Goal: Task Accomplishment & Management: Use online tool/utility

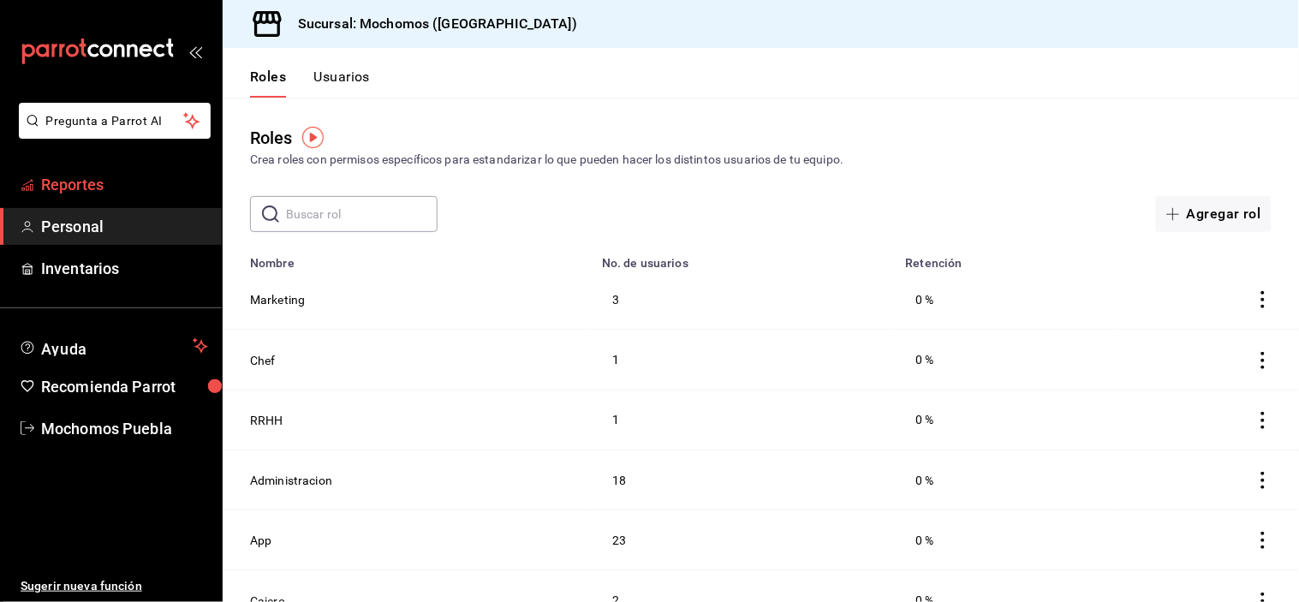
click at [163, 178] on span "Reportes" at bounding box center [124, 184] width 167 height 23
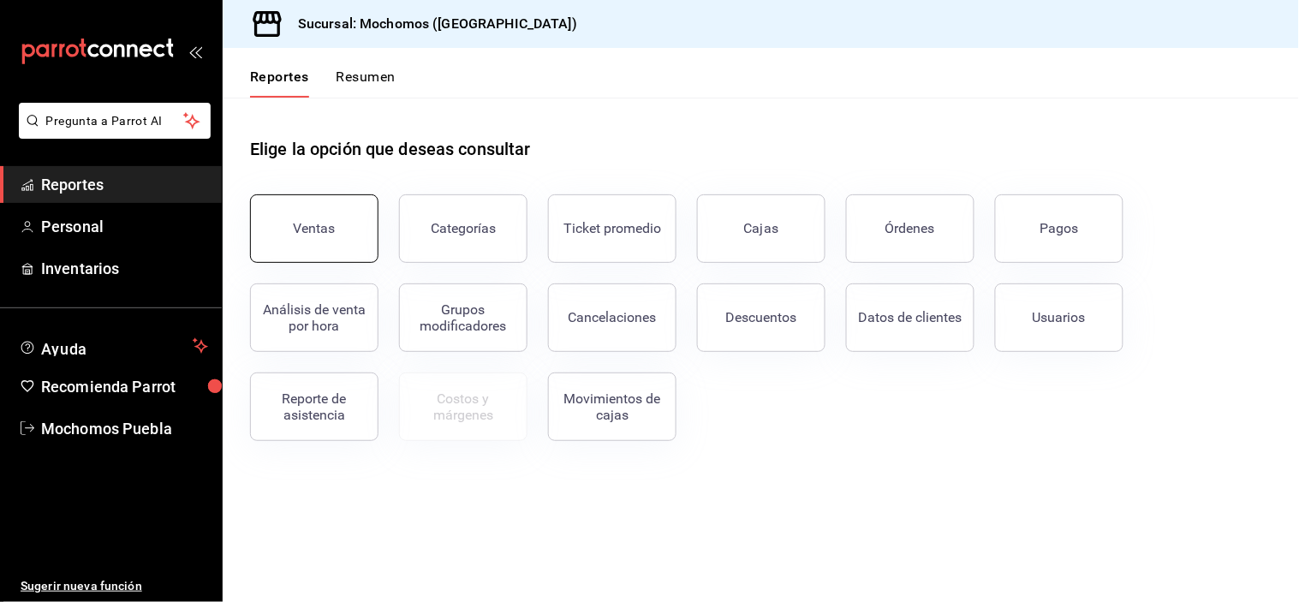
click at [319, 209] on button "Ventas" at bounding box center [314, 228] width 128 height 69
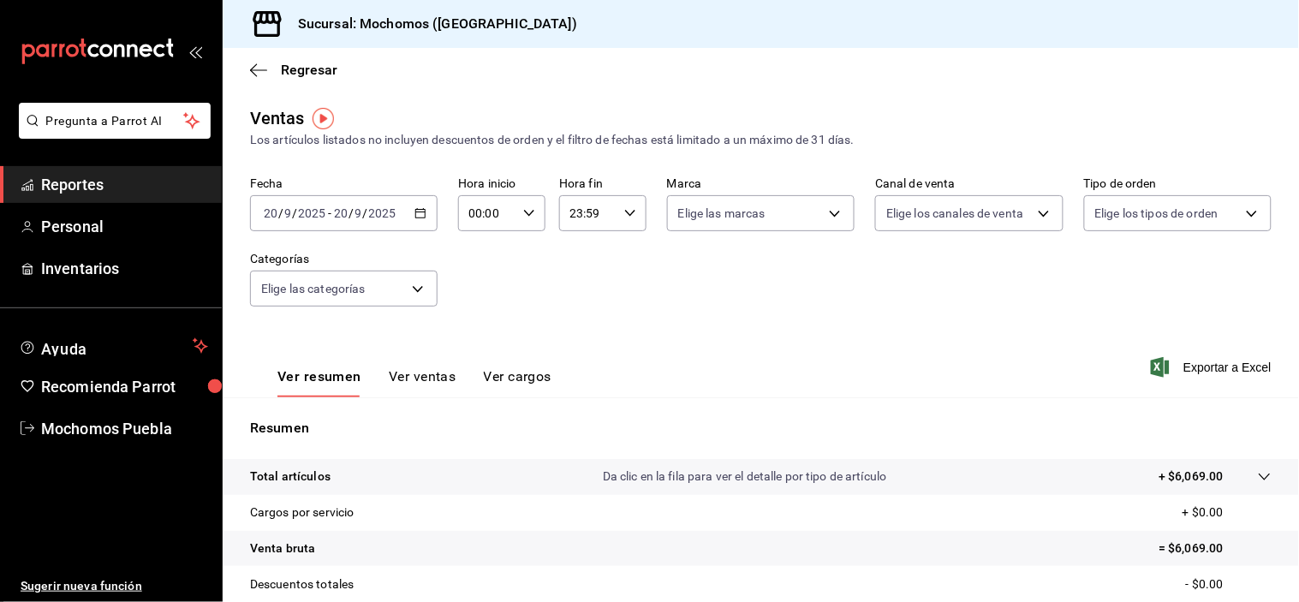
click at [415, 218] on icon "button" at bounding box center [421, 213] width 12 height 12
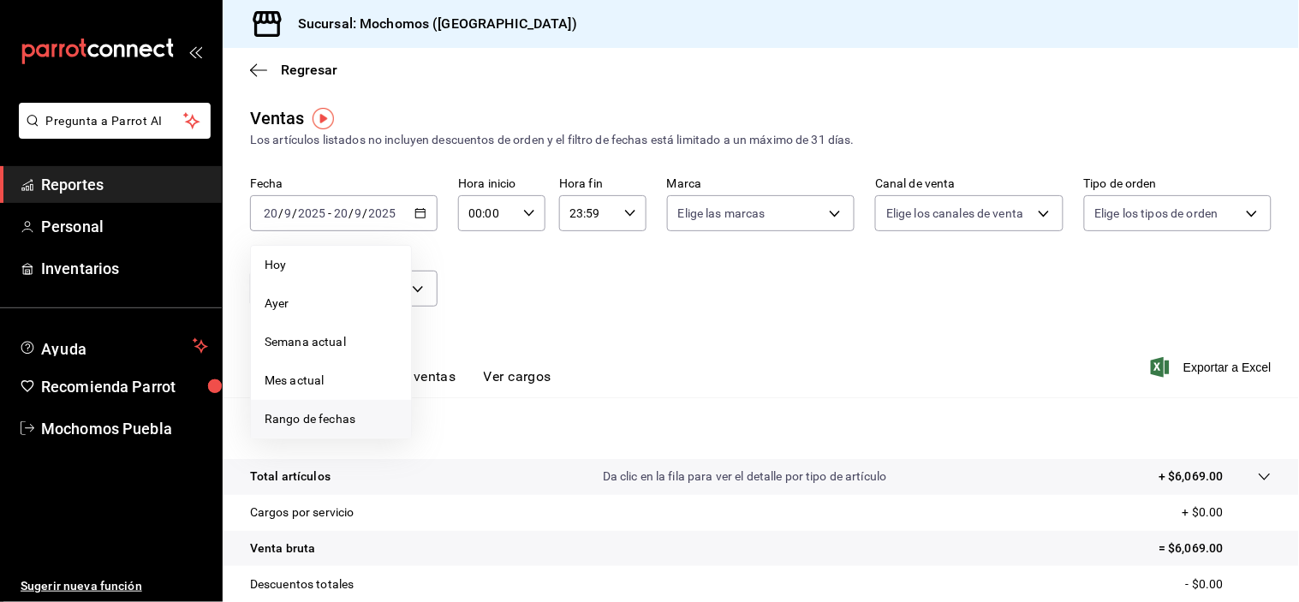
click at [355, 413] on span "Rango de fechas" at bounding box center [331, 419] width 133 height 18
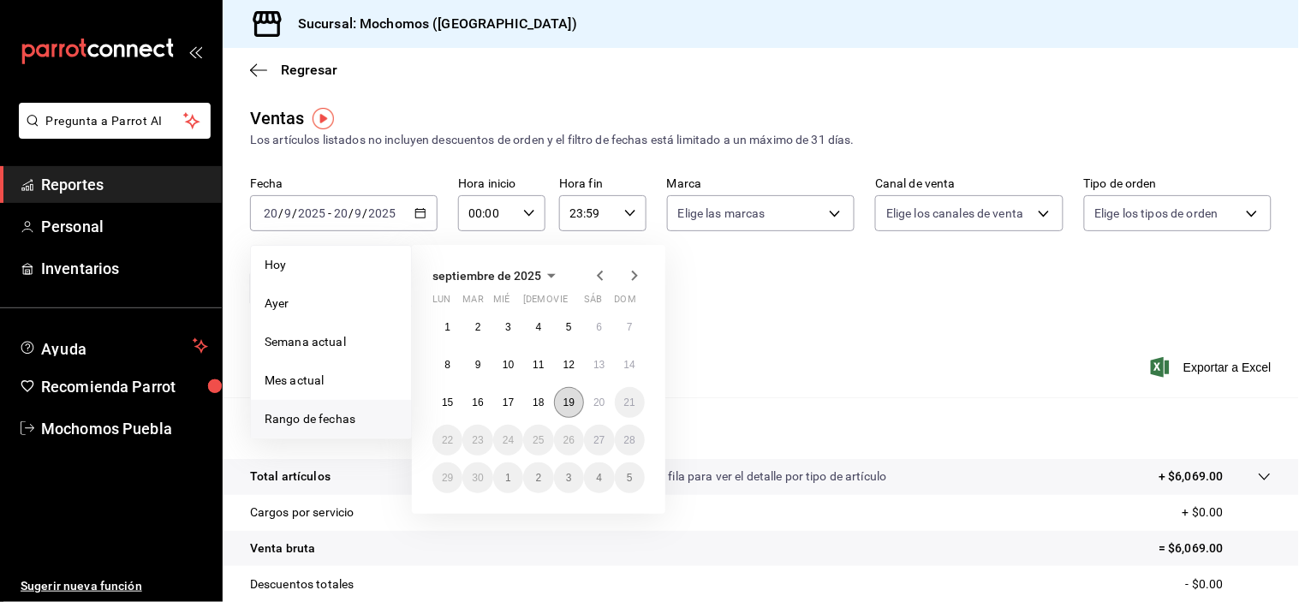
click at [569, 401] on abbr "19" at bounding box center [569, 403] width 11 height 12
click at [588, 403] on button "20" at bounding box center [599, 402] width 30 height 31
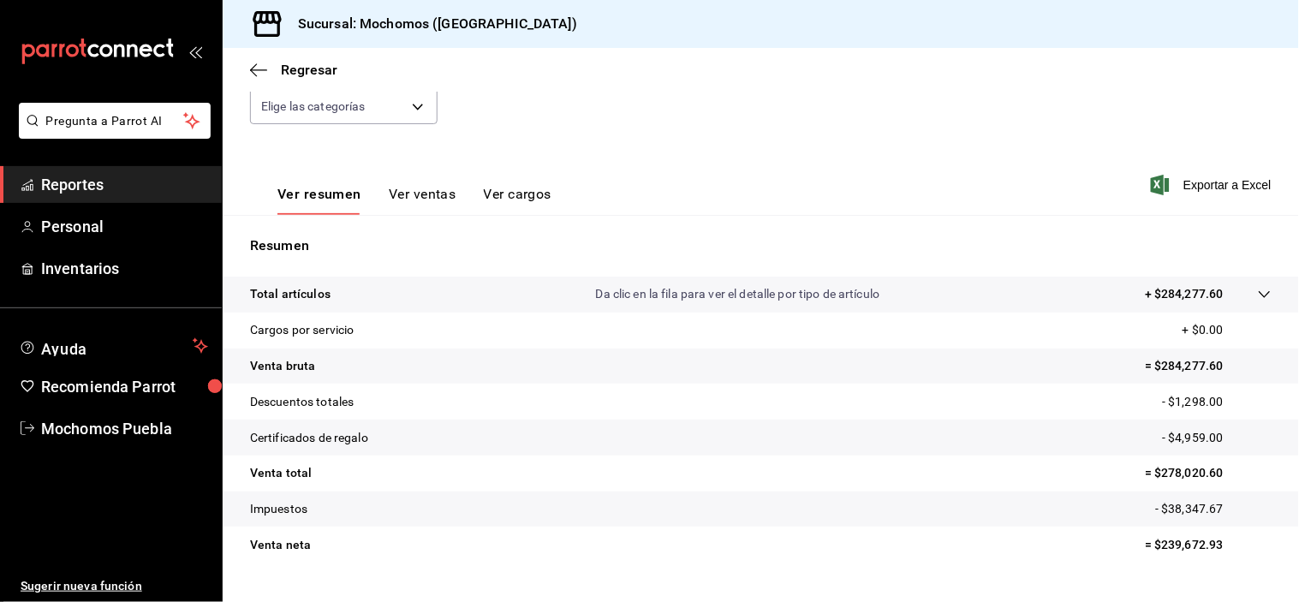
scroll to position [218, 0]
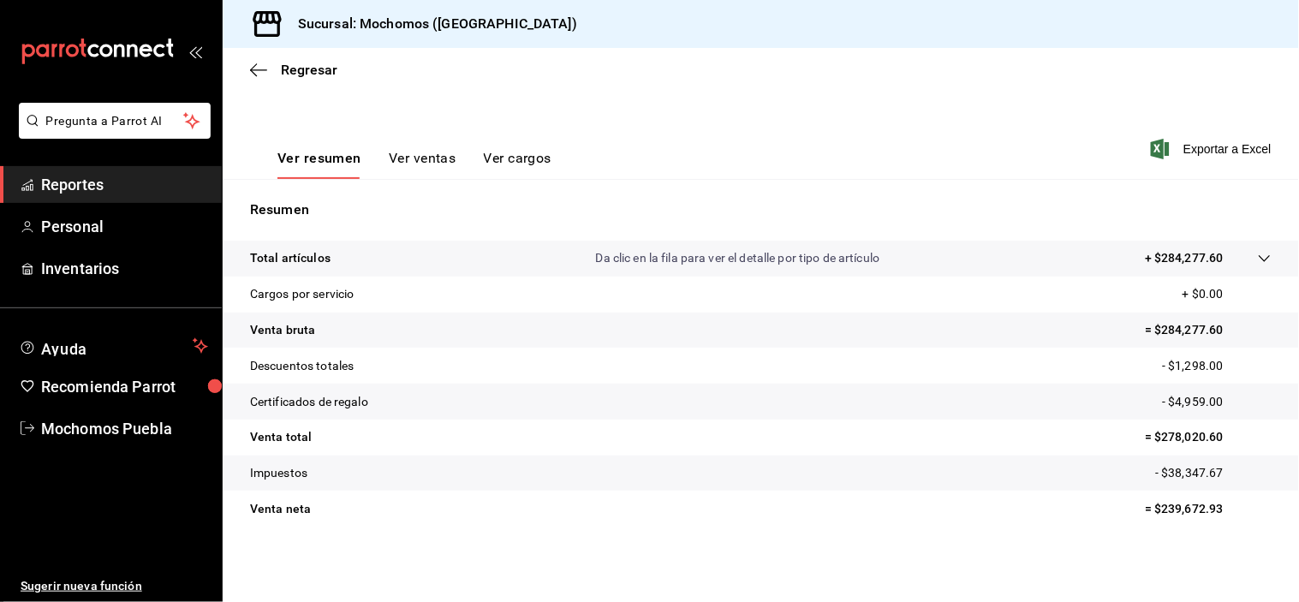
click at [125, 182] on span "Reportes" at bounding box center [124, 184] width 167 height 23
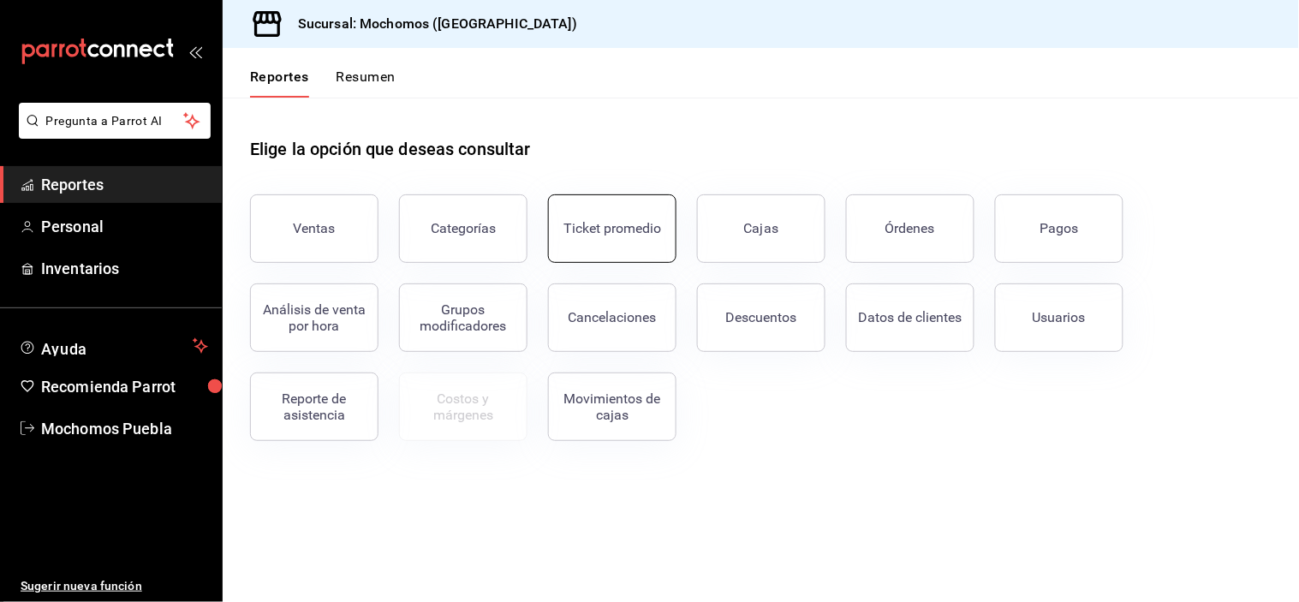
click at [634, 235] on div "Ticket promedio" at bounding box center [613, 228] width 98 height 16
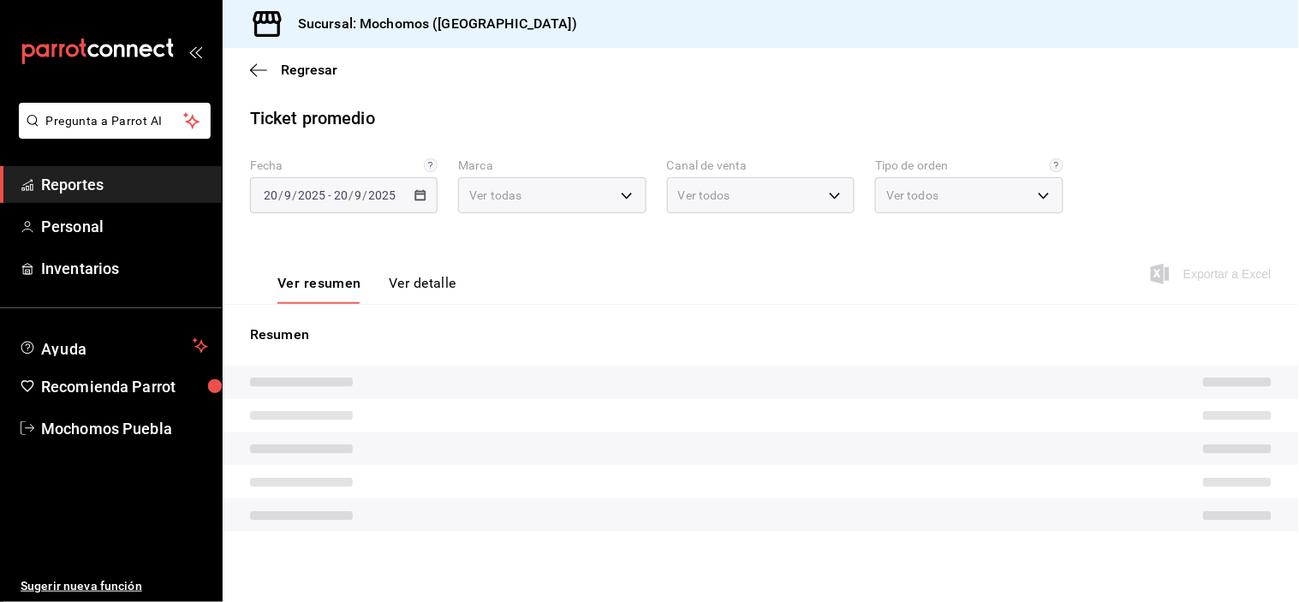
type input "65eb7388-82e4-42fa-8caf-680550c77e6f"
type input "PARROT,UBER_EATS,RAPPI,DIDI_FOOD,ONLINE"
type input "c7bc0ce2-274d-49fd-89f5-4bcf8044acf9,c9e91c43-775f-4cd6-ac16-cfdc9e5fd636,e77b1…"
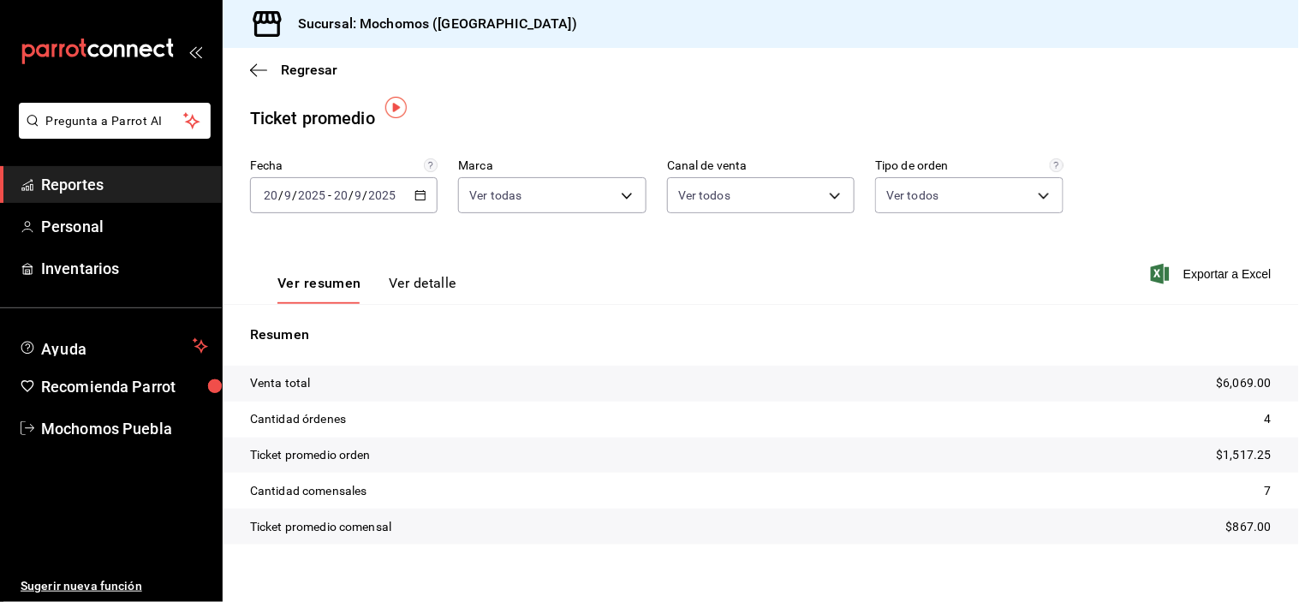
scroll to position [18, 0]
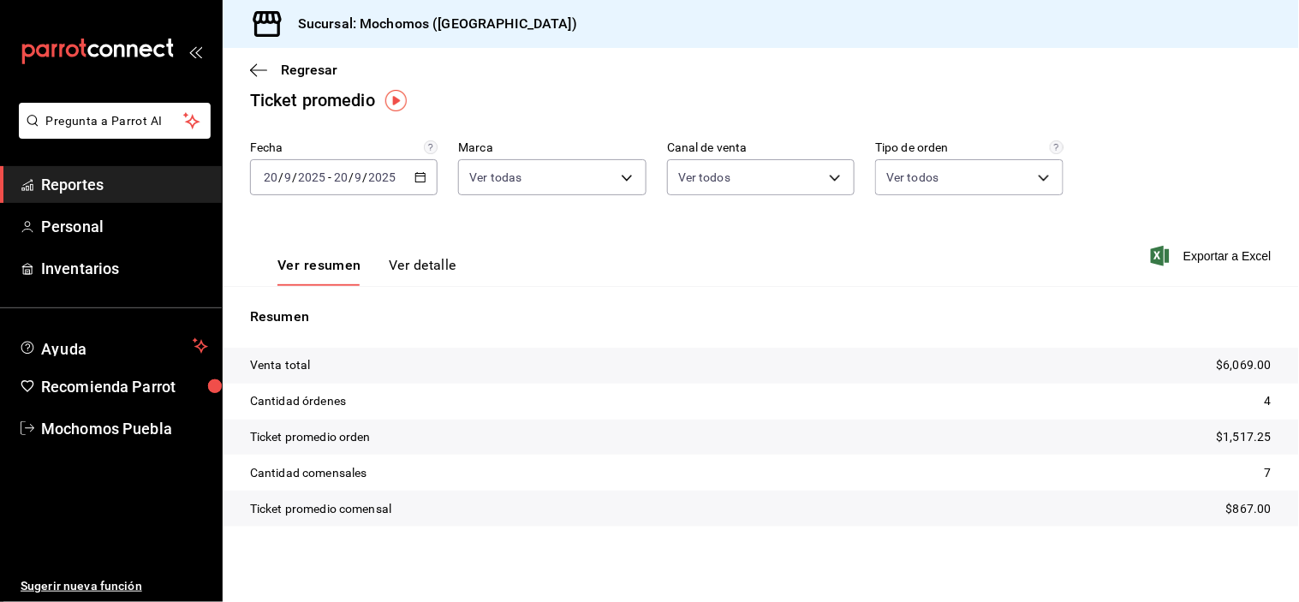
click at [424, 183] on div "[DATE] [DATE] - [DATE] [DATE]" at bounding box center [344, 177] width 188 height 36
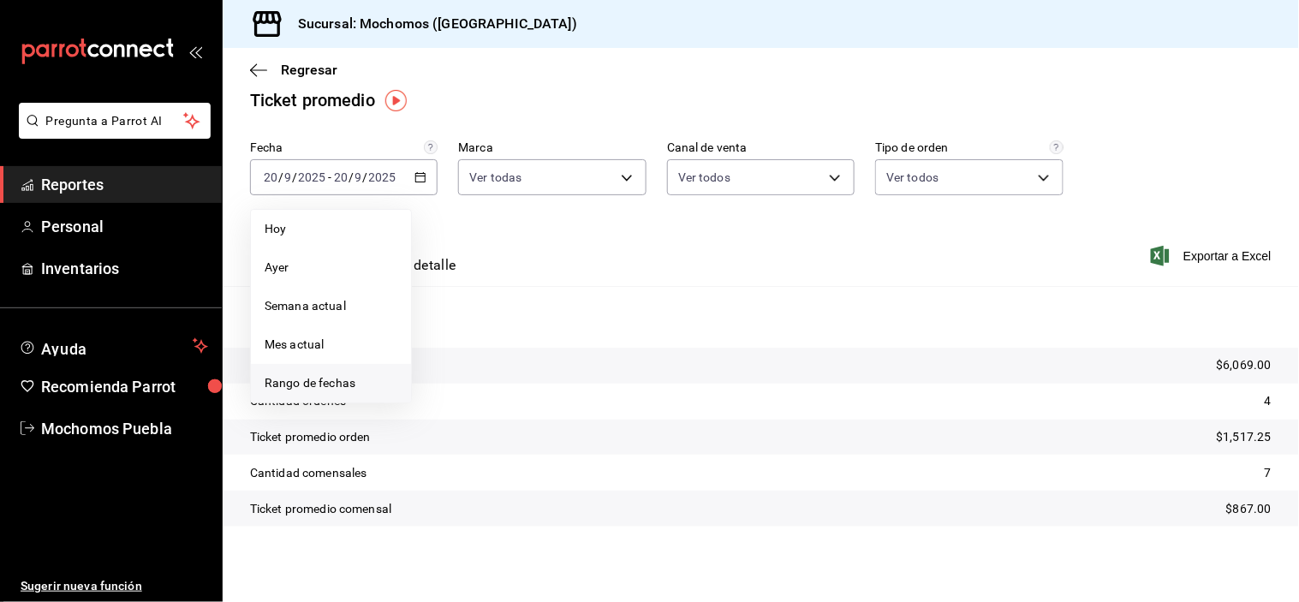
click at [373, 380] on span "Rango de fechas" at bounding box center [331, 383] width 133 height 18
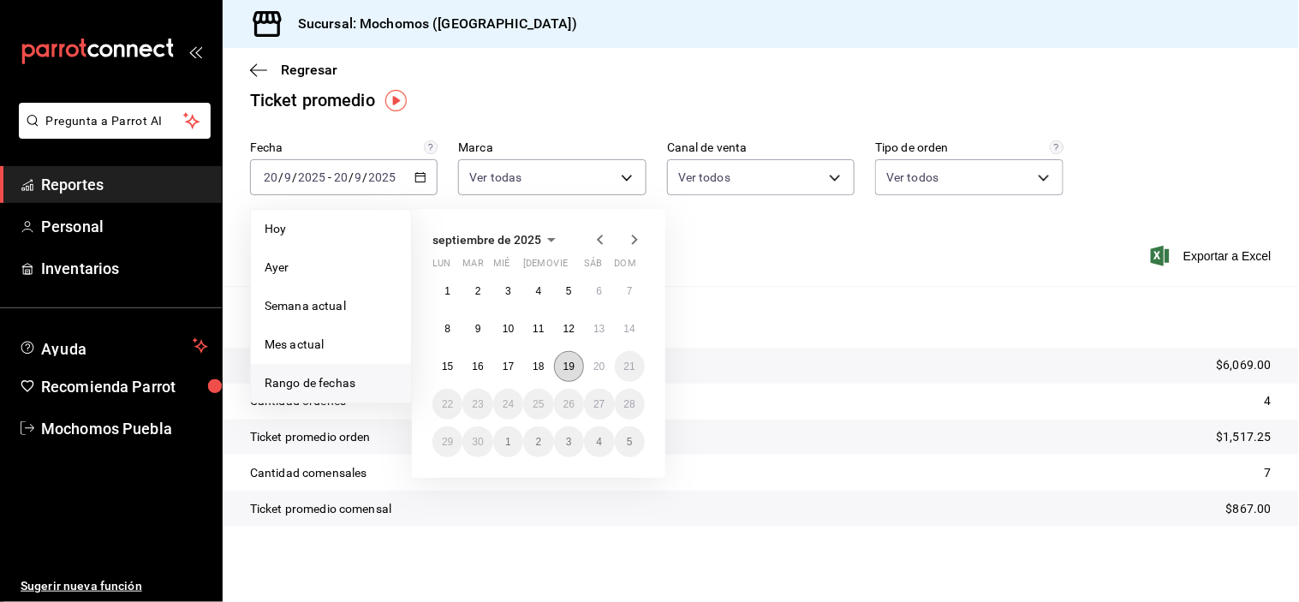
click at [577, 360] on button "19" at bounding box center [569, 366] width 30 height 31
click at [596, 362] on abbr "20" at bounding box center [599, 367] width 11 height 12
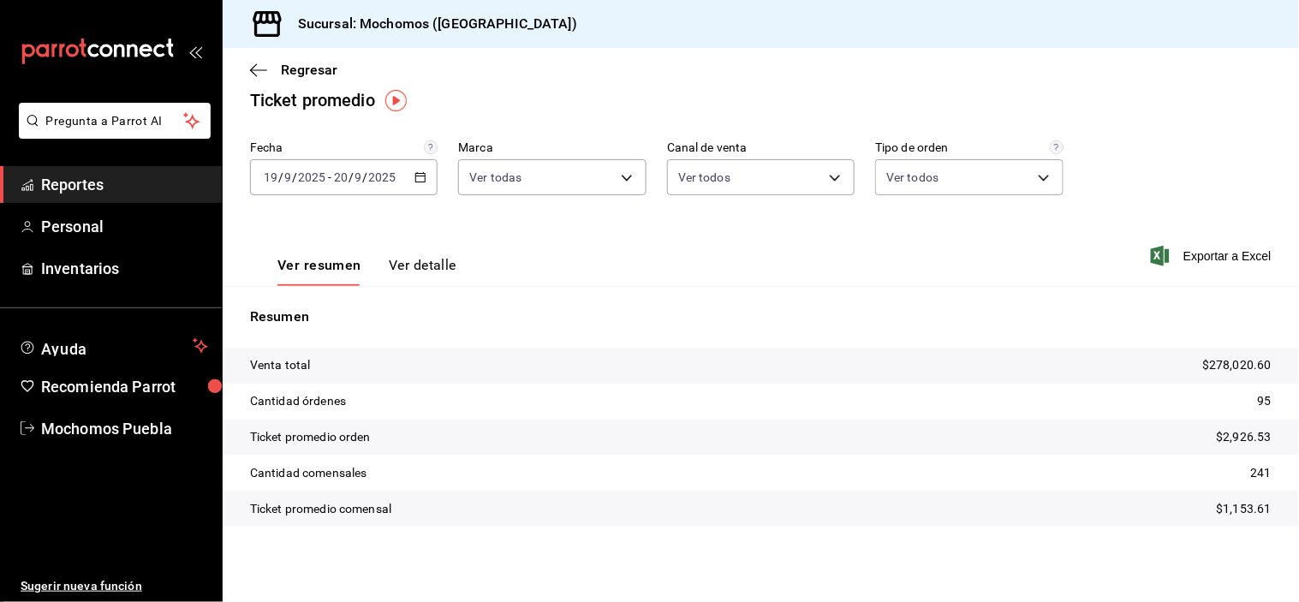
click at [415, 182] on icon "button" at bounding box center [421, 177] width 12 height 12
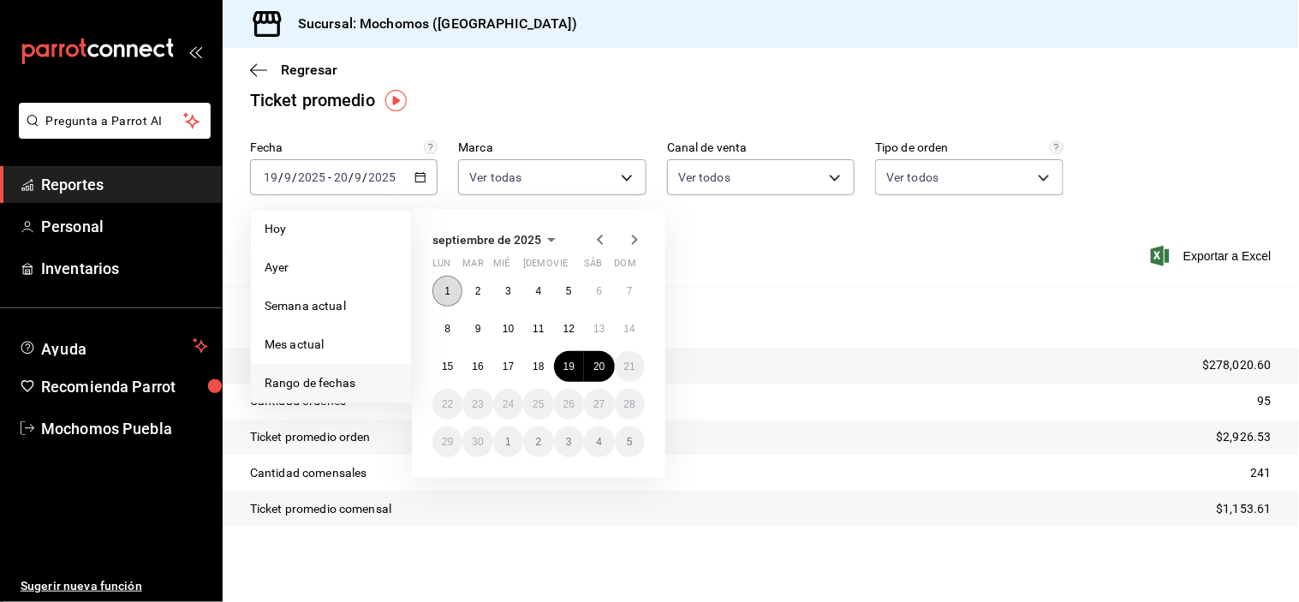
click at [447, 294] on abbr "1" at bounding box center [448, 291] width 6 height 12
click at [585, 365] on button "20" at bounding box center [599, 366] width 30 height 31
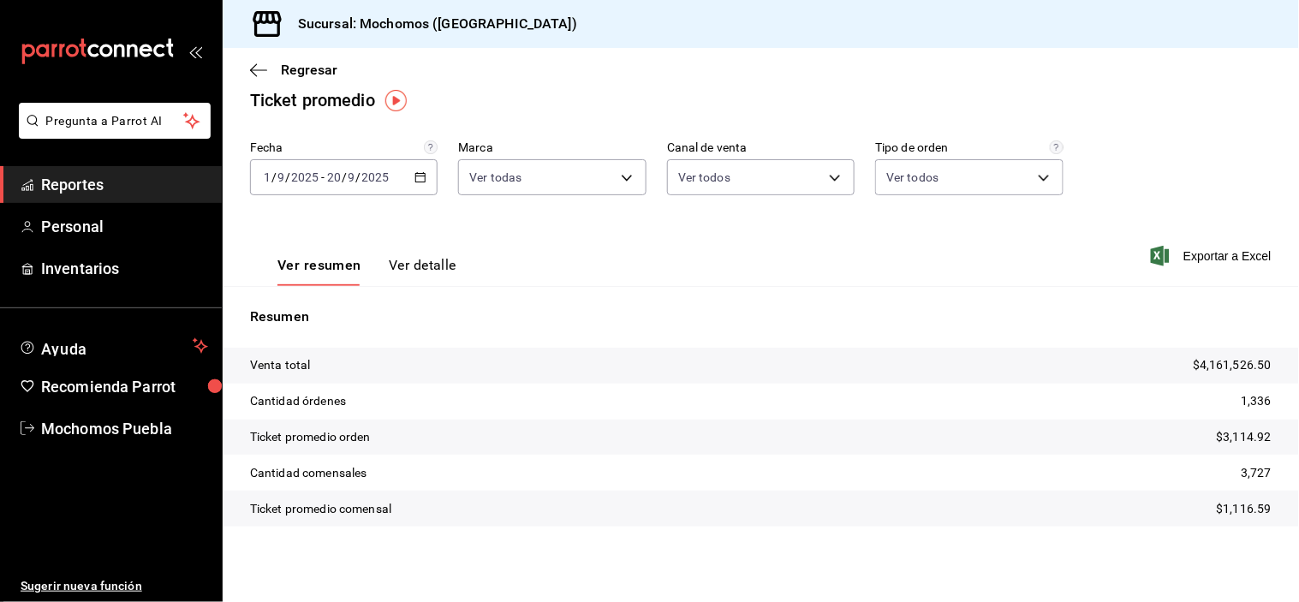
click at [148, 182] on span "Reportes" at bounding box center [124, 184] width 167 height 23
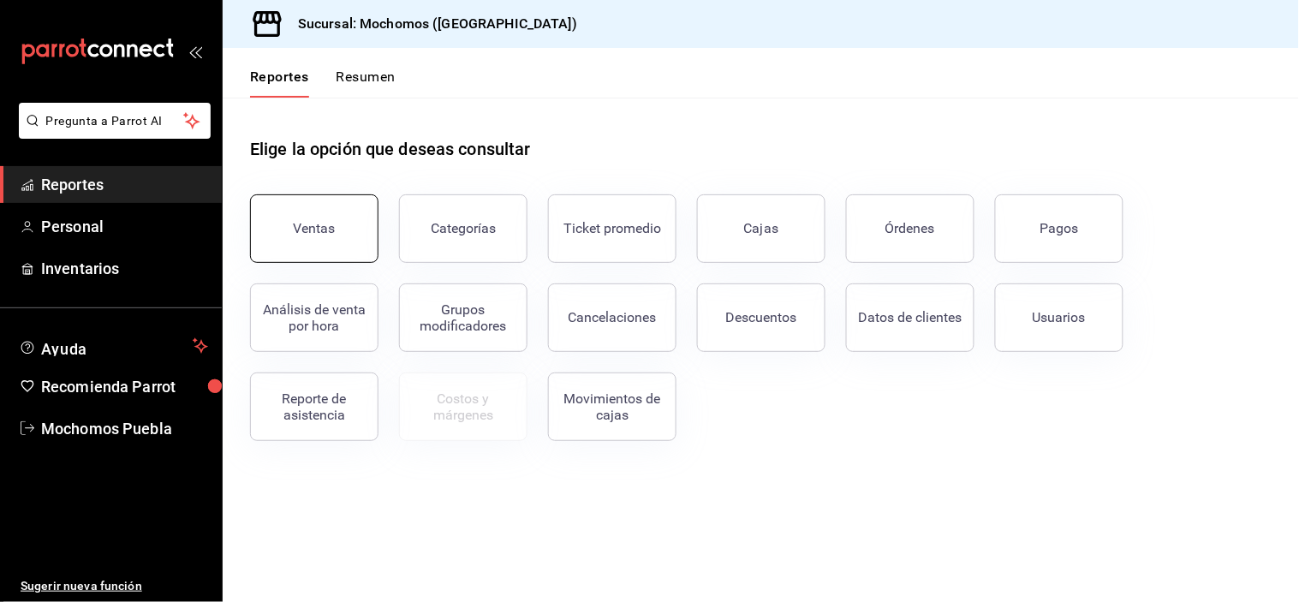
click at [285, 218] on button "Ventas" at bounding box center [314, 228] width 128 height 69
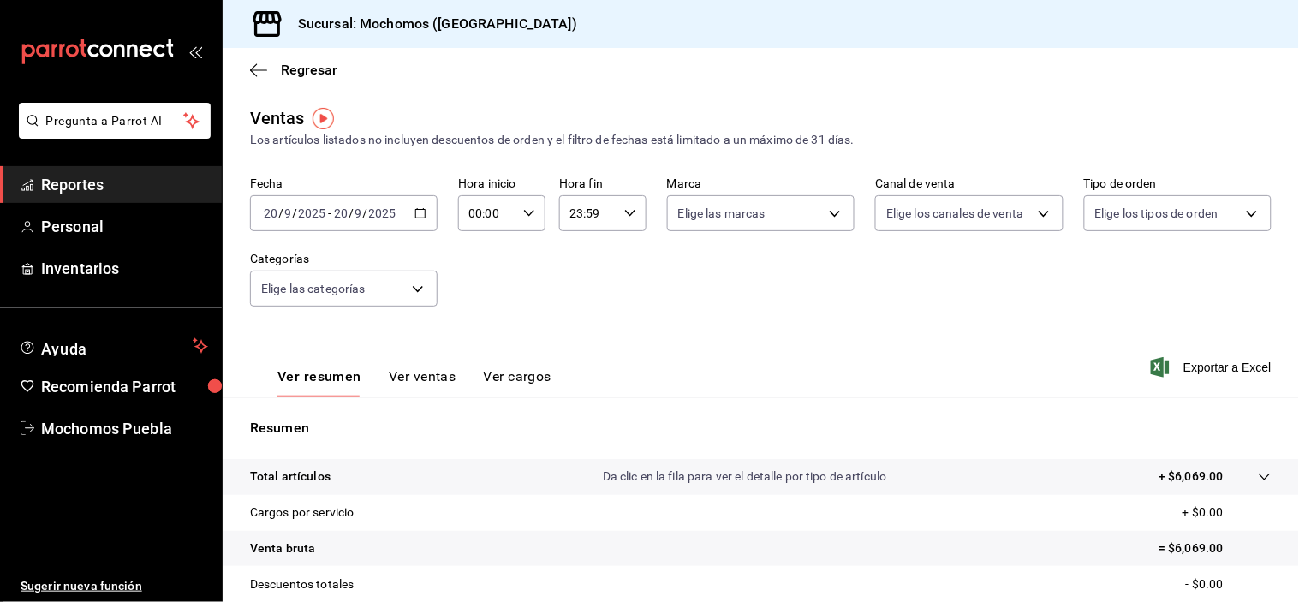
click at [415, 217] on icon "button" at bounding box center [421, 213] width 12 height 12
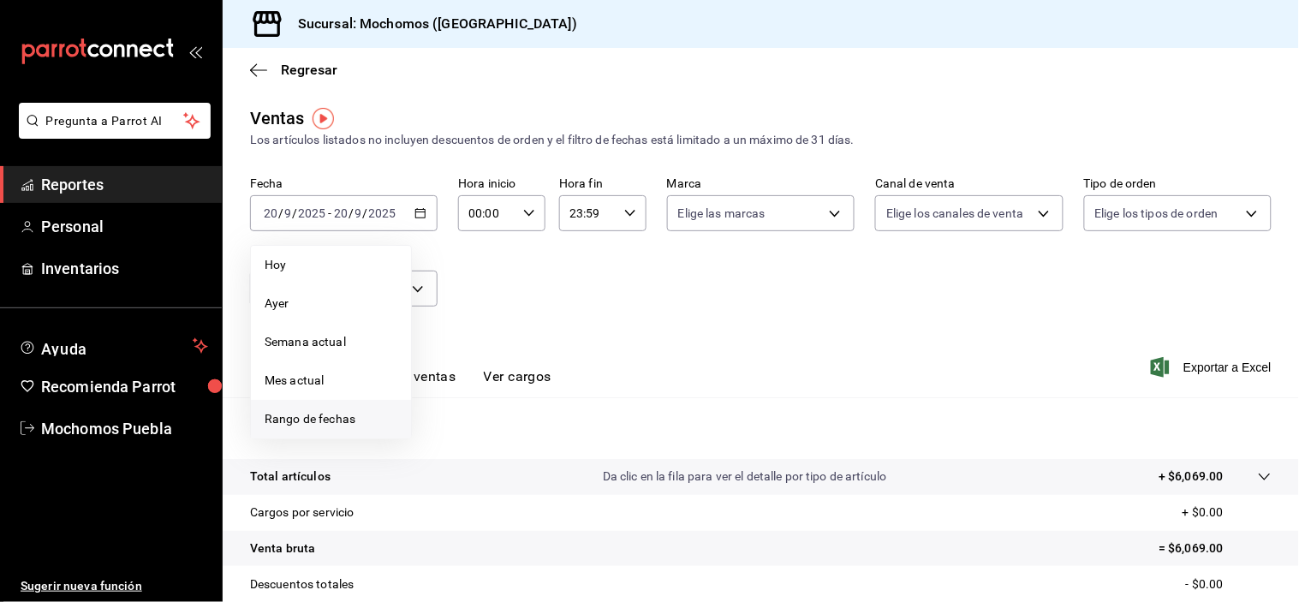
click at [353, 413] on span "Rango de fechas" at bounding box center [331, 419] width 133 height 18
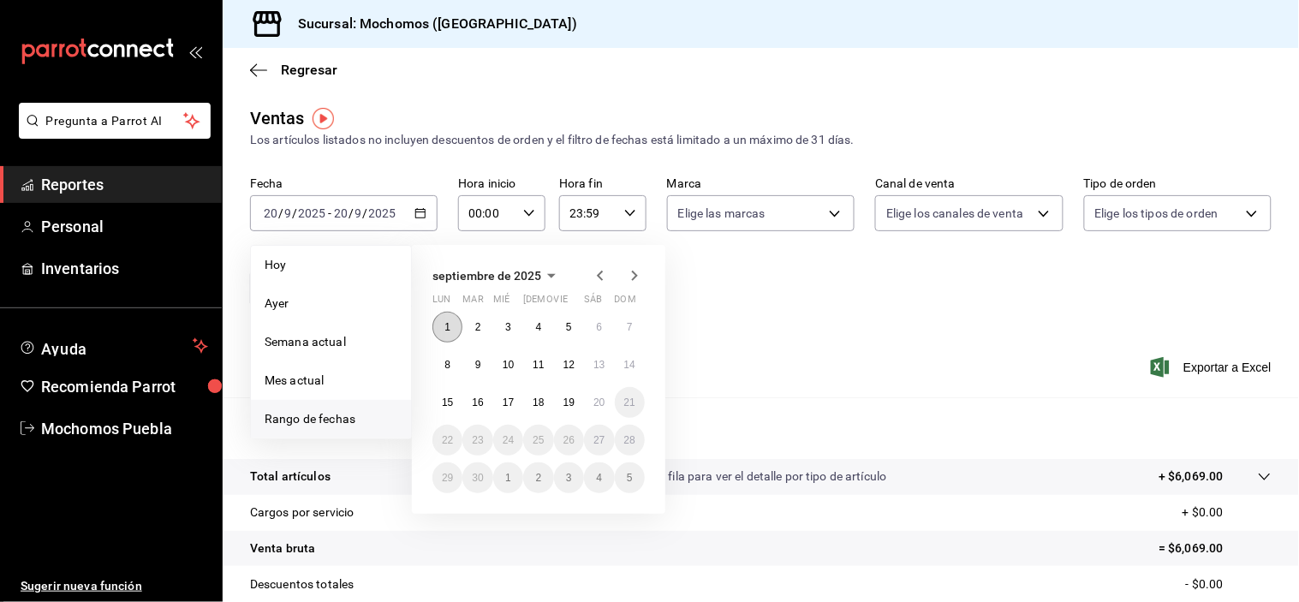
click at [440, 324] on button "1" at bounding box center [448, 327] width 30 height 31
click at [451, 312] on button "1" at bounding box center [448, 327] width 30 height 31
click at [594, 403] on abbr "20" at bounding box center [599, 403] width 11 height 12
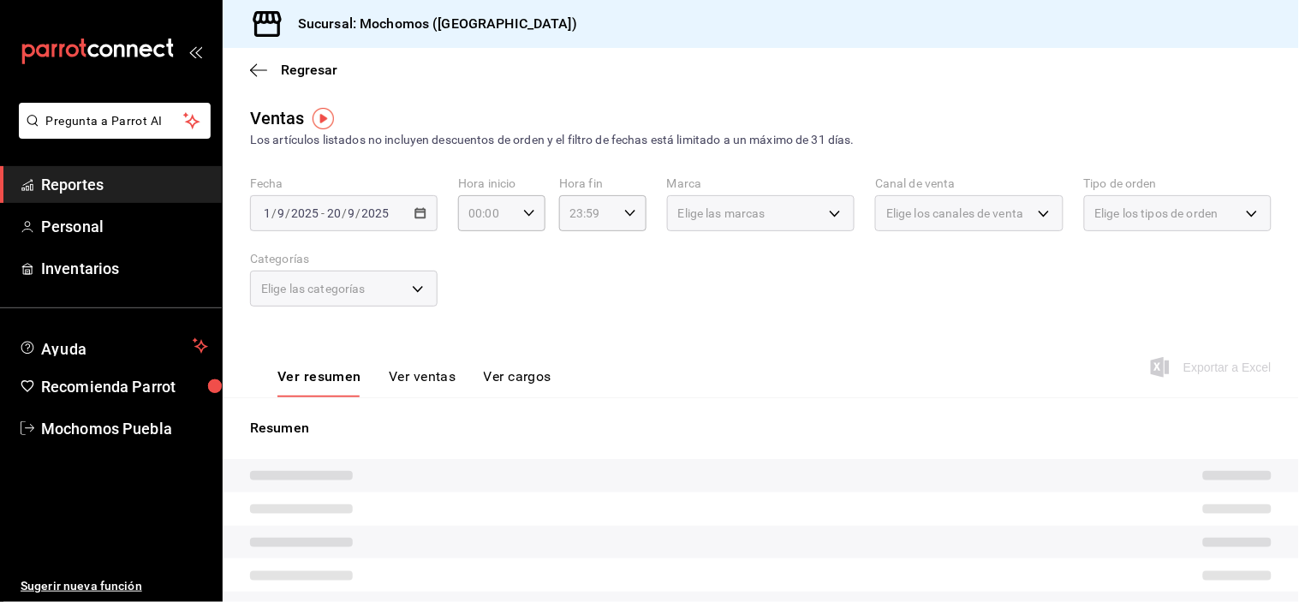
click at [594, 344] on div "Ver resumen Ver ventas Ver cargos Exportar a Excel" at bounding box center [761, 362] width 1077 height 70
click at [631, 356] on div "Ver resumen Ver ventas Ver cargos Exportar a Excel" at bounding box center [761, 362] width 1077 height 70
click at [417, 219] on div "[DATE] [DATE] - [DATE] [DATE]" at bounding box center [344, 213] width 188 height 36
click at [624, 248] on div "Fecha [DATE] [DATE] - [DATE] [DATE] Hora inicio 00:00 Hora inicio Hora fin 23:5…" at bounding box center [761, 251] width 1022 height 151
click at [594, 301] on div "Fecha [DATE] [DATE] - [DATE] [DATE] Hora inicio 00:00 Hora inicio Hora fin 23:5…" at bounding box center [761, 251] width 1022 height 151
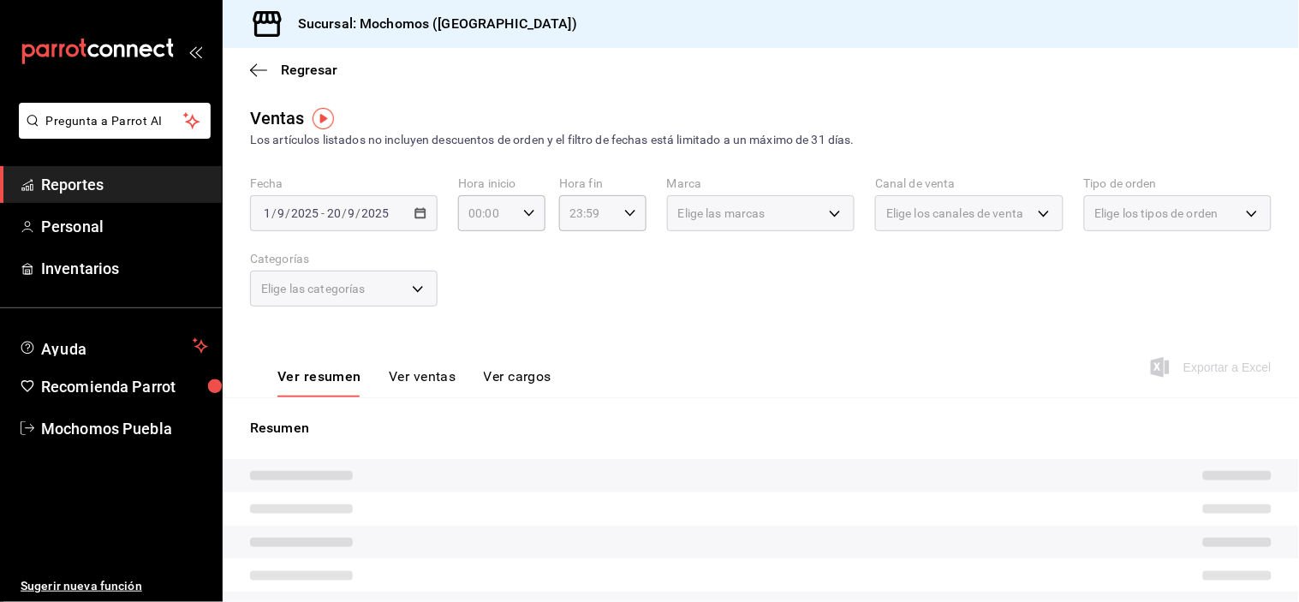
click at [110, 194] on span "Reportes" at bounding box center [124, 184] width 167 height 23
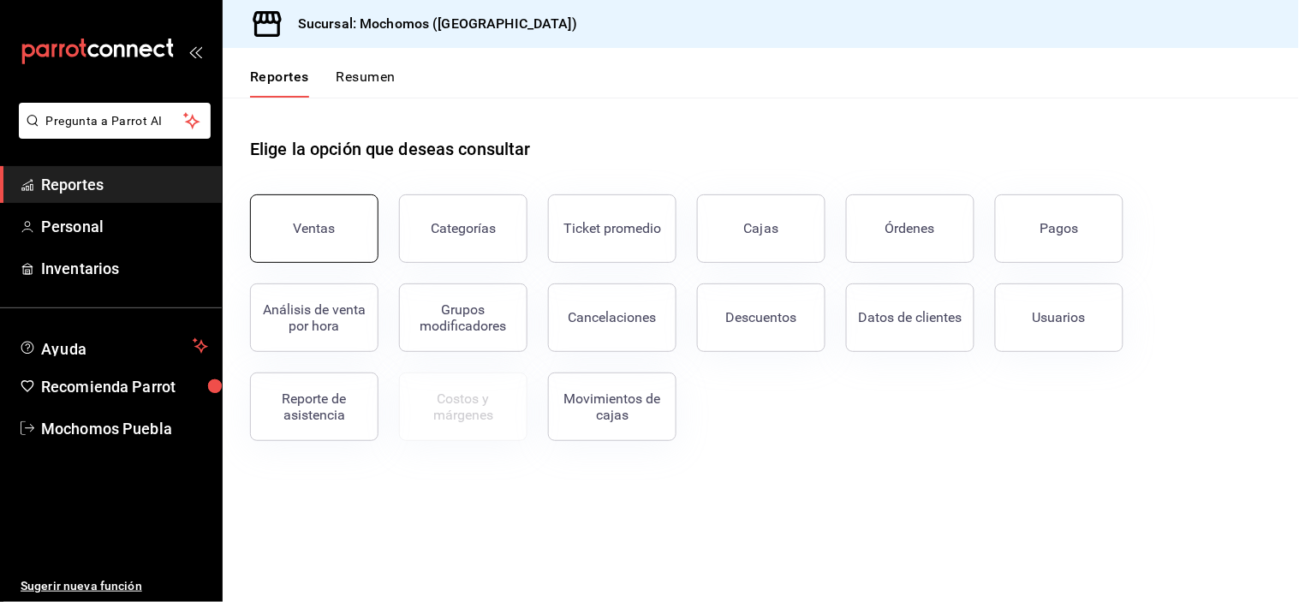
click at [294, 212] on button "Ventas" at bounding box center [314, 228] width 128 height 69
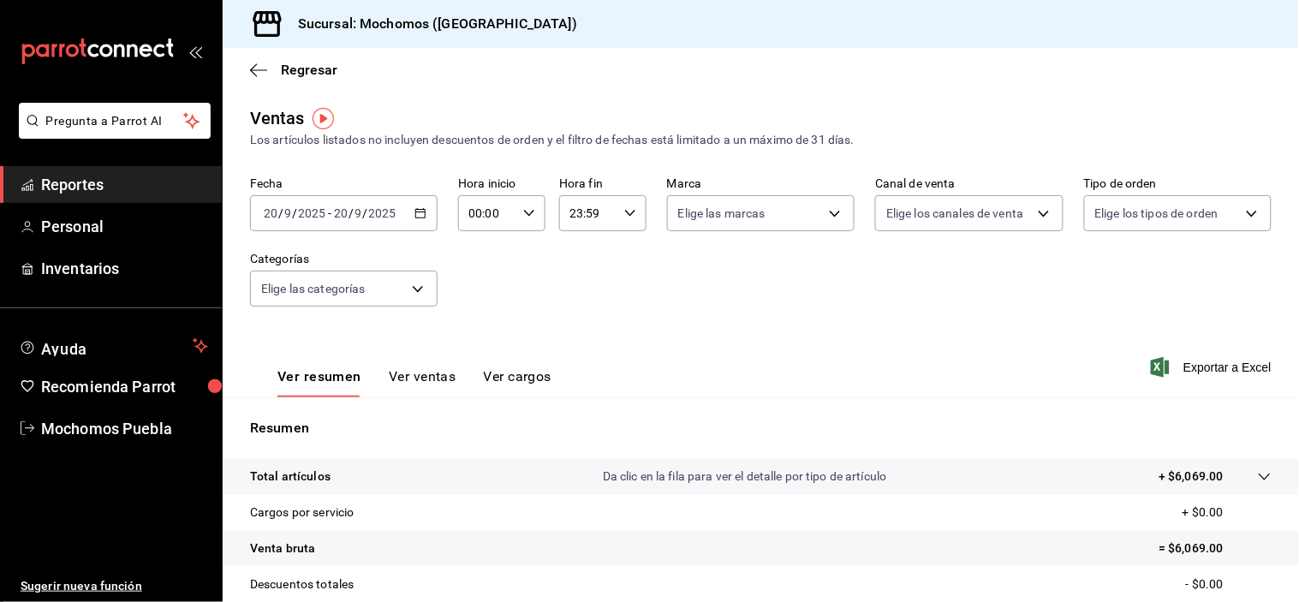
click at [415, 219] on icon "button" at bounding box center [421, 213] width 12 height 12
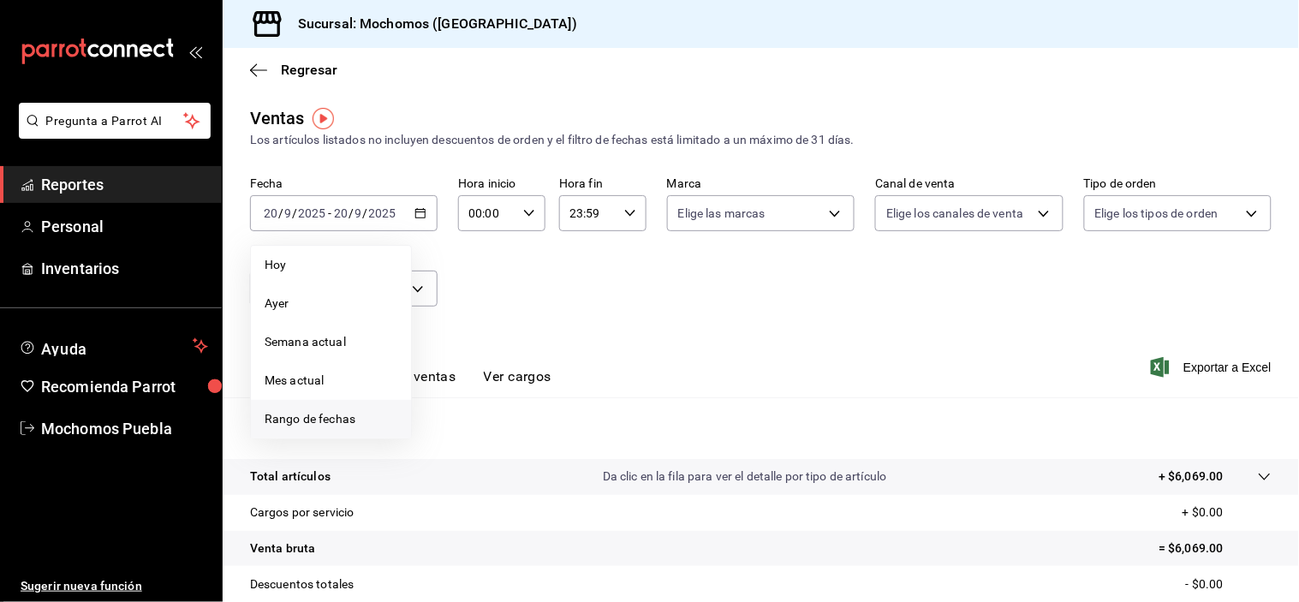
click at [338, 427] on span "Rango de fechas" at bounding box center [331, 419] width 133 height 18
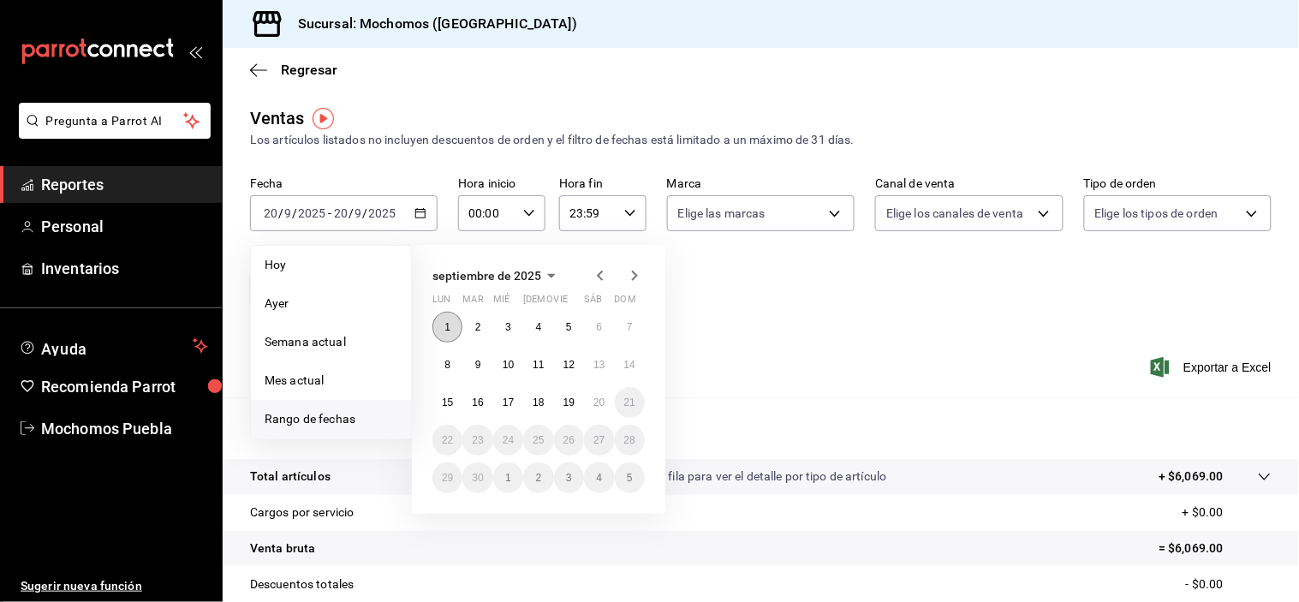
click at [447, 321] on abbr "1" at bounding box center [448, 327] width 6 height 12
click at [591, 399] on button "20" at bounding box center [599, 402] width 30 height 31
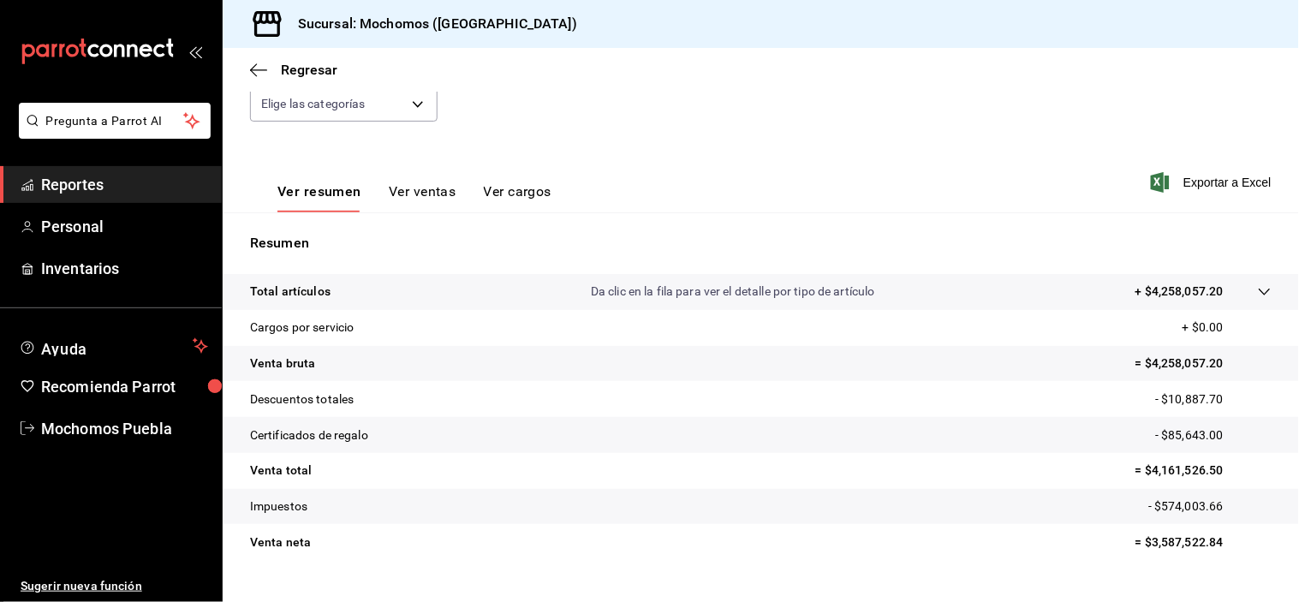
scroll to position [218, 0]
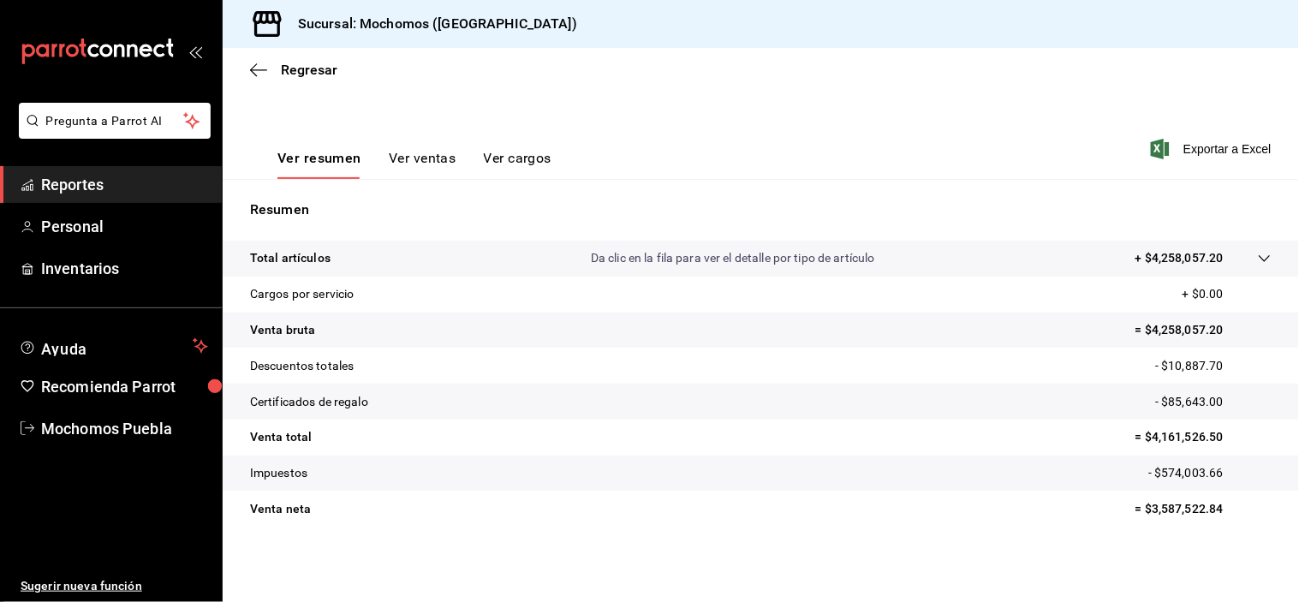
click at [113, 183] on span "Reportes" at bounding box center [124, 184] width 167 height 23
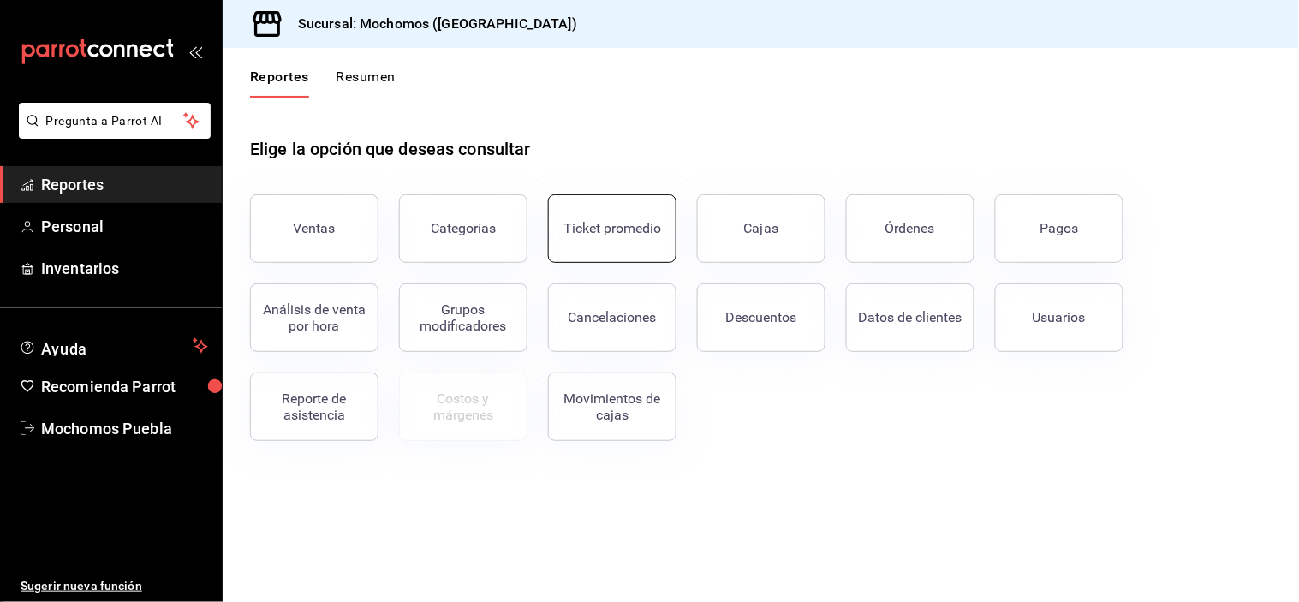
click at [588, 220] on div "Ticket promedio" at bounding box center [613, 228] width 98 height 16
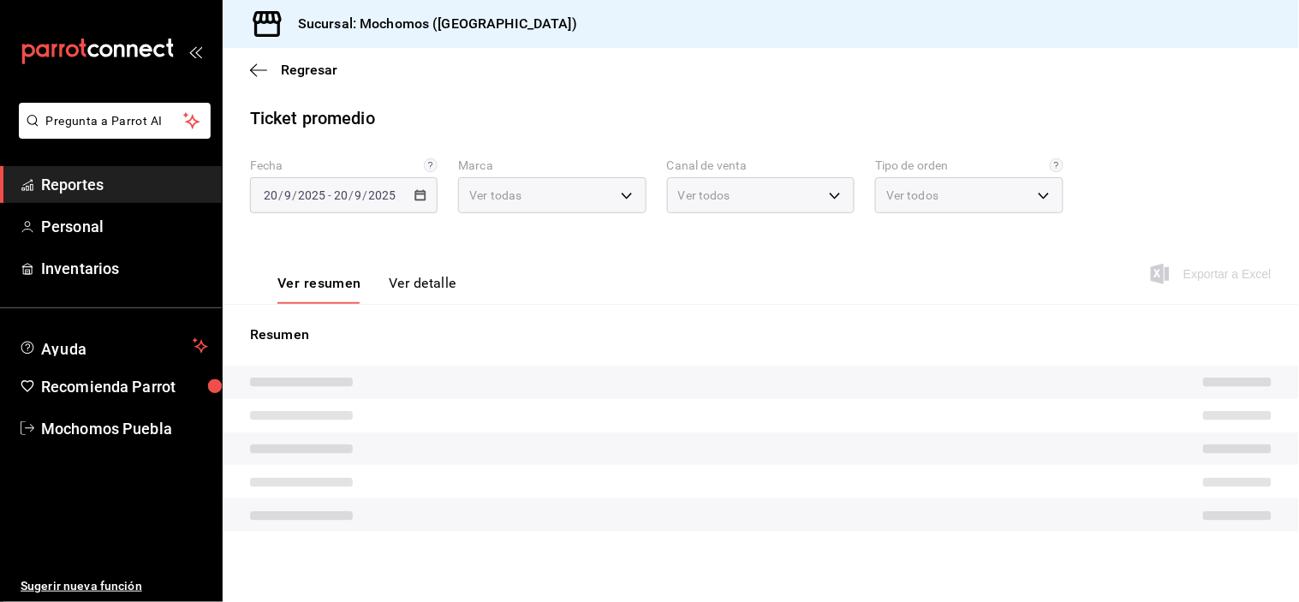
type input "65eb7388-82e4-42fa-8caf-680550c77e6f"
type input "PARROT,UBER_EATS,RAPPI,DIDI_FOOD,ONLINE"
type input "c7bc0ce2-274d-49fd-89f5-4bcf8044acf9,c9e91c43-775f-4cd6-ac16-cfdc9e5fd636,e77b1…"
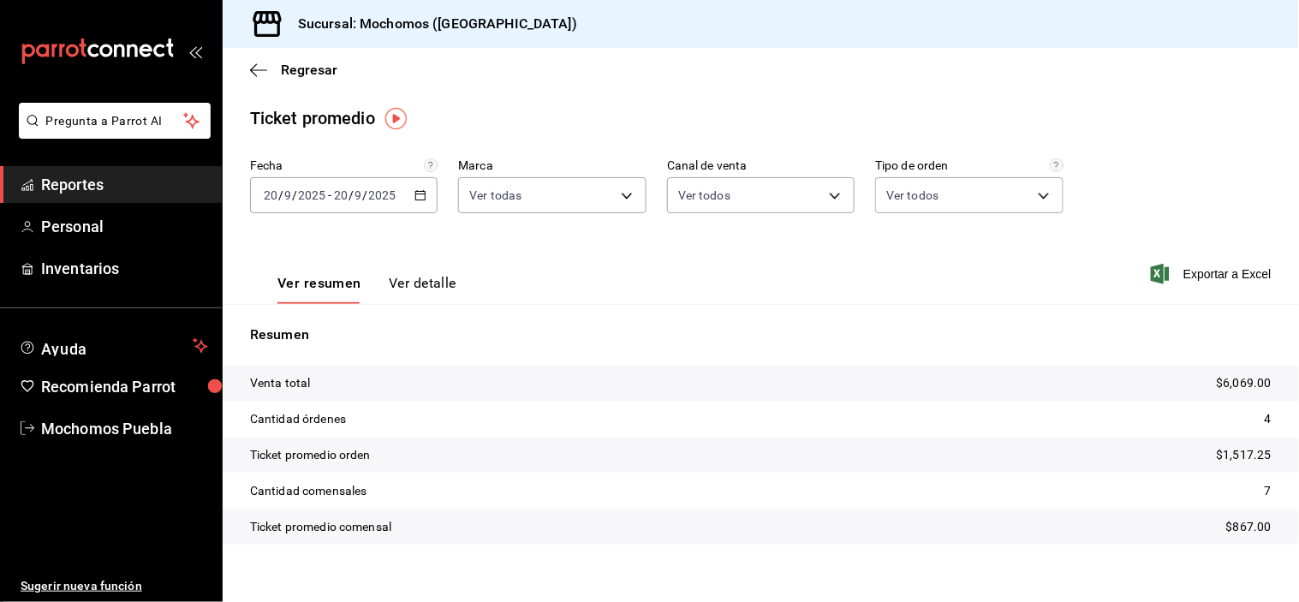
click at [416, 198] on icon "button" at bounding box center [421, 195] width 12 height 12
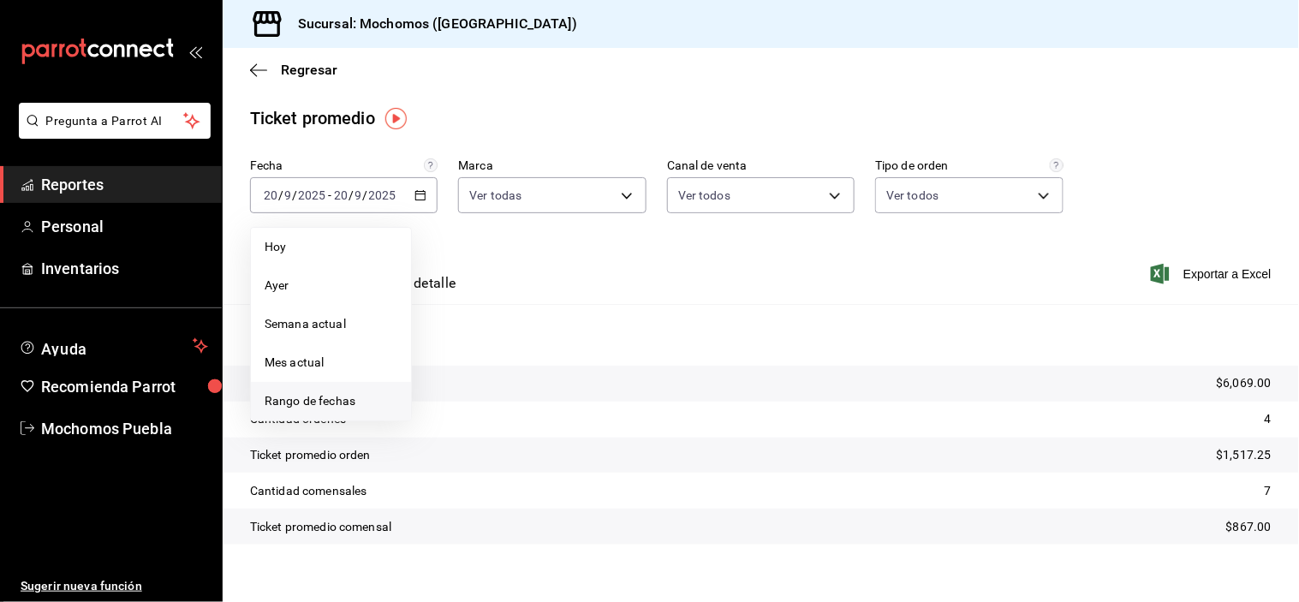
click at [341, 403] on span "Rango de fechas" at bounding box center [331, 401] width 133 height 18
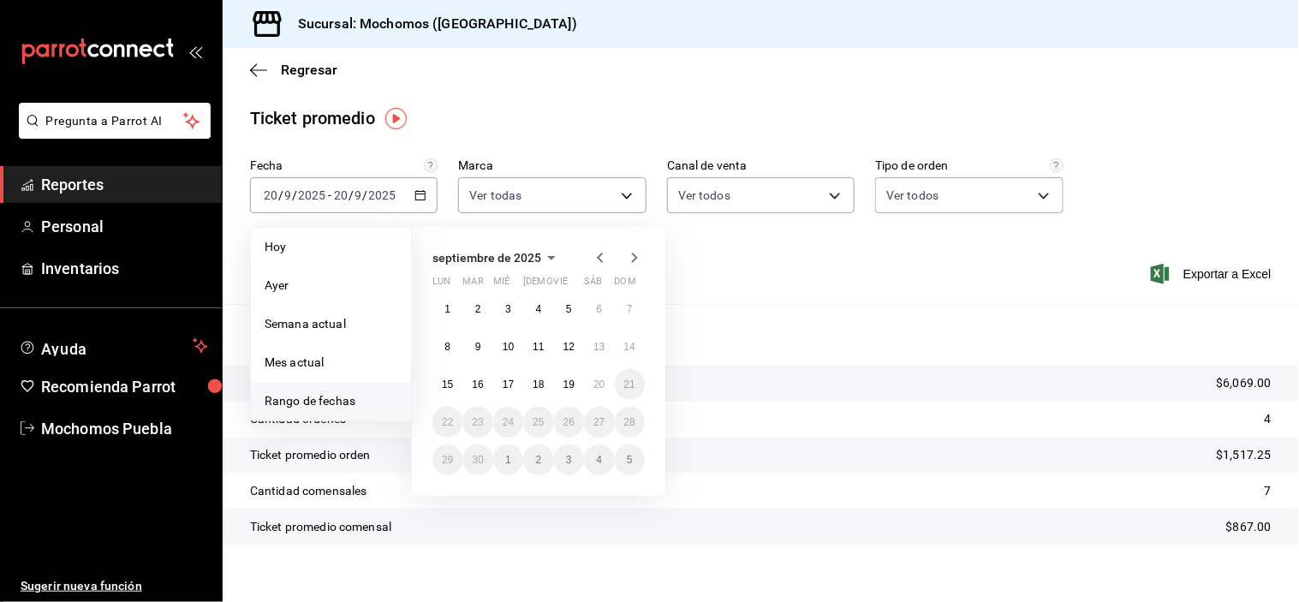
click at [441, 304] on button "1" at bounding box center [448, 309] width 30 height 31
click at [594, 379] on abbr "20" at bounding box center [599, 385] width 11 height 12
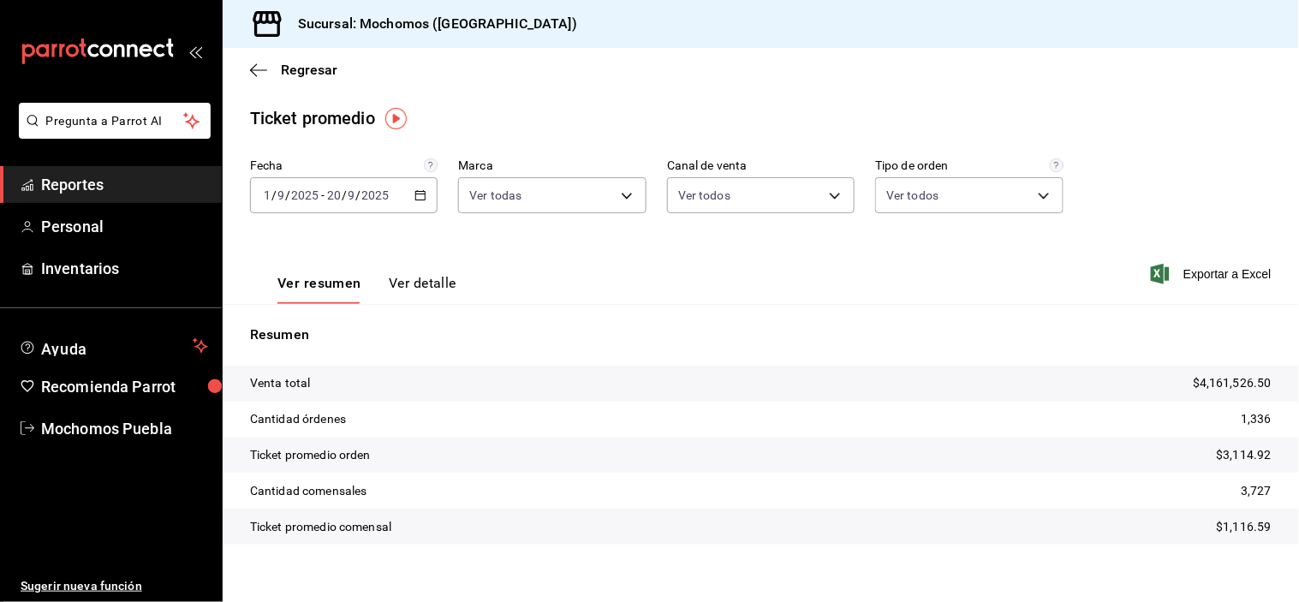
click at [418, 199] on icon "button" at bounding box center [421, 195] width 12 height 12
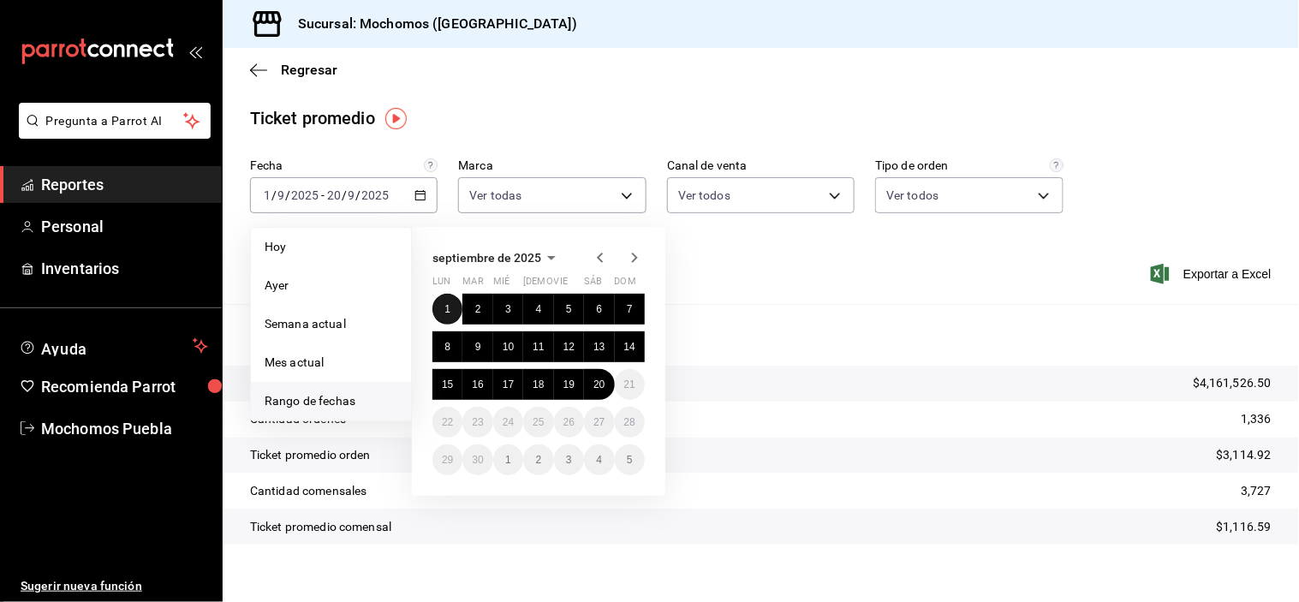
click at [449, 295] on button "1" at bounding box center [448, 309] width 30 height 31
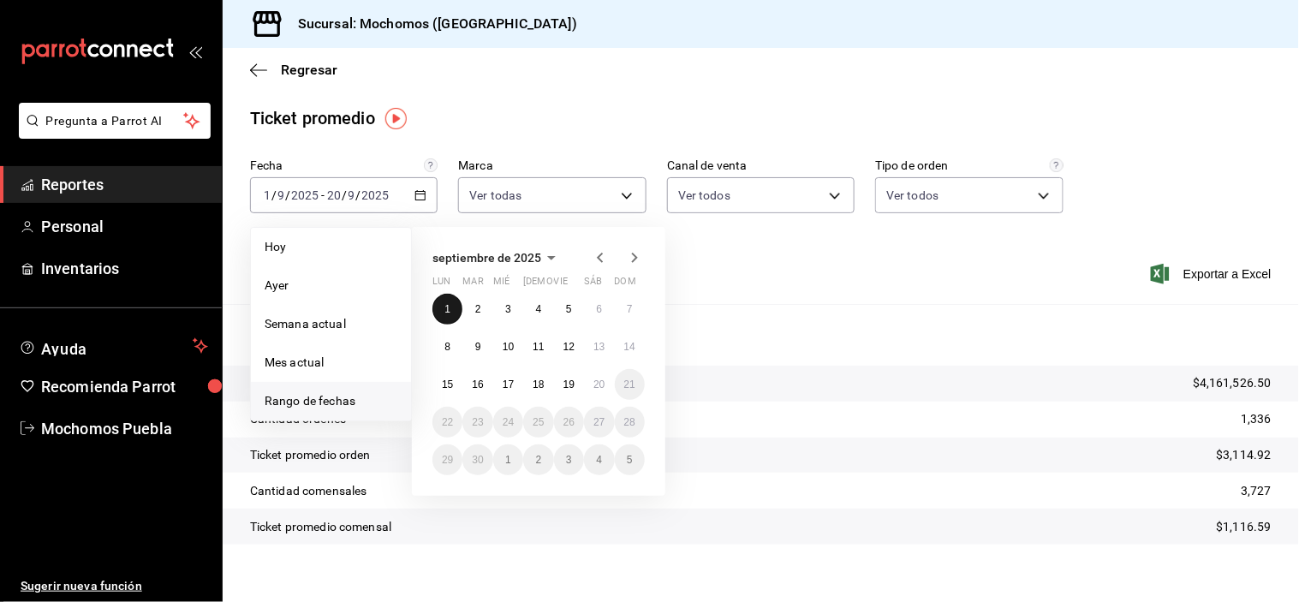
click at [449, 295] on button "1" at bounding box center [448, 309] width 30 height 31
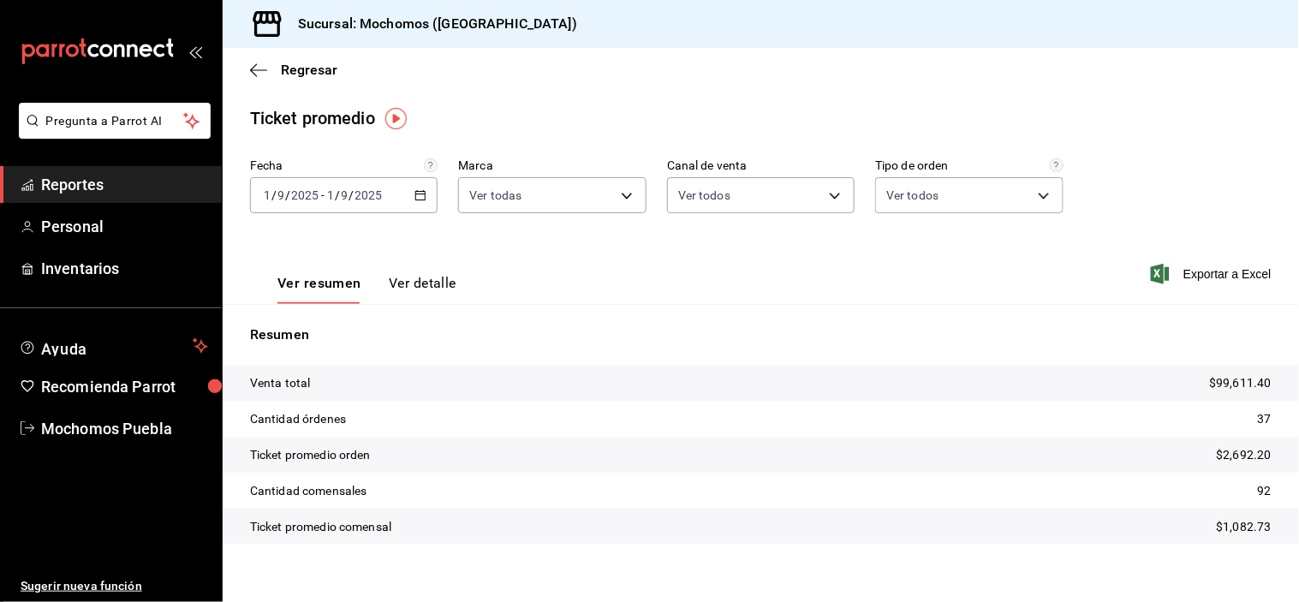
click at [415, 194] on 287 "button" at bounding box center [420, 195] width 10 height 9
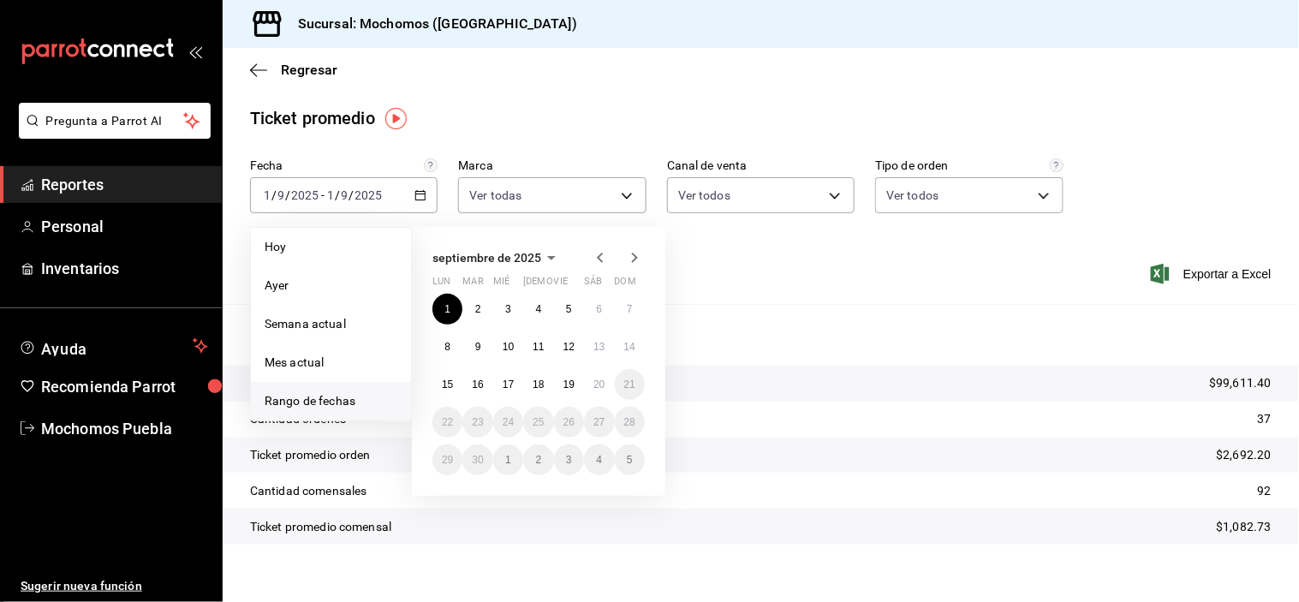
click at [588, 370] on div "1 2 3 4 5 6 7 8 9 10 11 12 13 14 15 16 17 18 19 20 21 22 23 24 25 26 27 28 29 3…" at bounding box center [539, 385] width 212 height 182
click at [601, 391] on button "20" at bounding box center [599, 384] width 30 height 31
click at [603, 386] on abbr "20" at bounding box center [599, 385] width 11 height 12
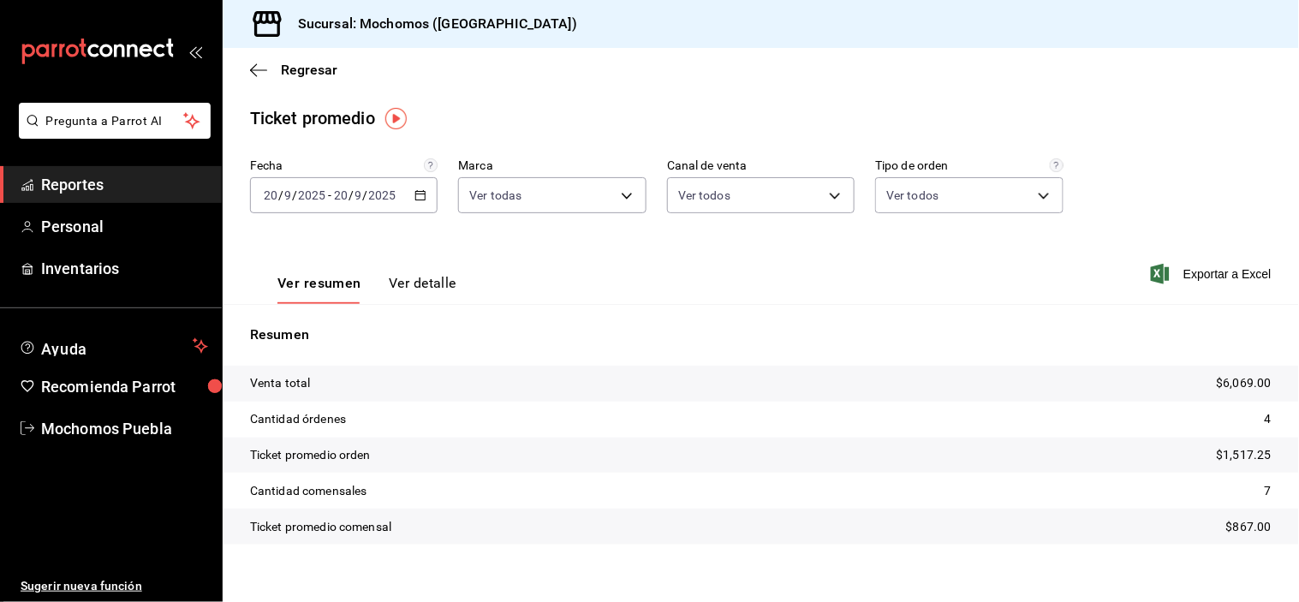
click at [417, 188] on div "[DATE] [DATE] - [DATE] [DATE]" at bounding box center [344, 195] width 188 height 36
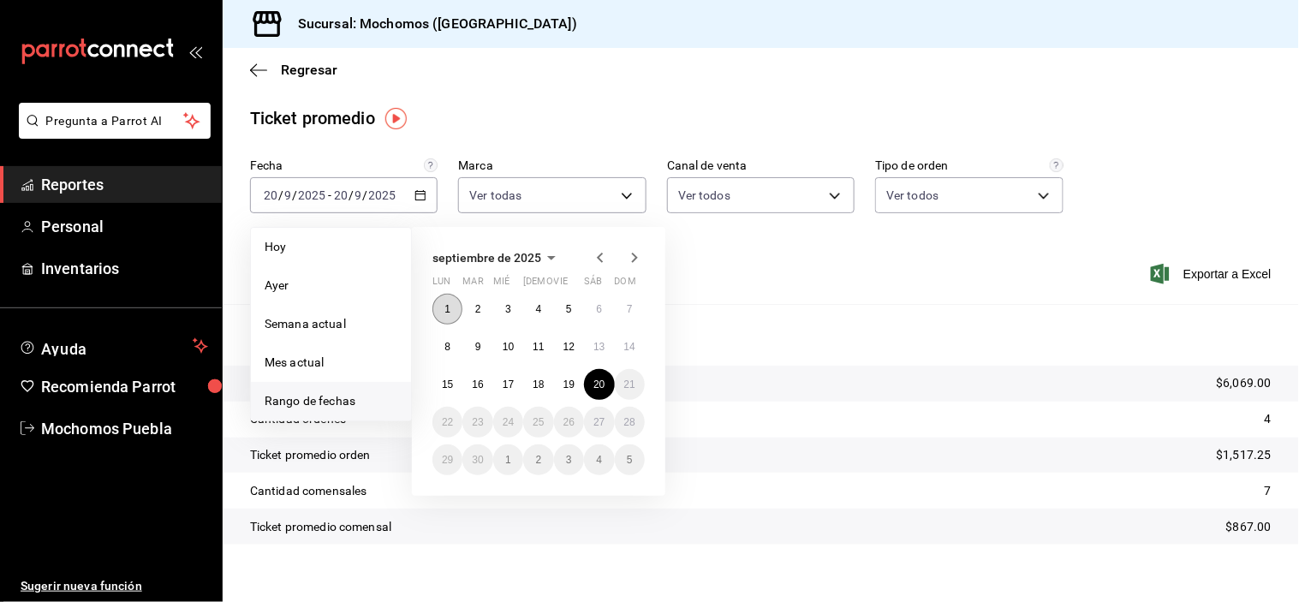
click at [456, 313] on button "1" at bounding box center [448, 309] width 30 height 31
click at [591, 381] on button "20" at bounding box center [599, 384] width 30 height 31
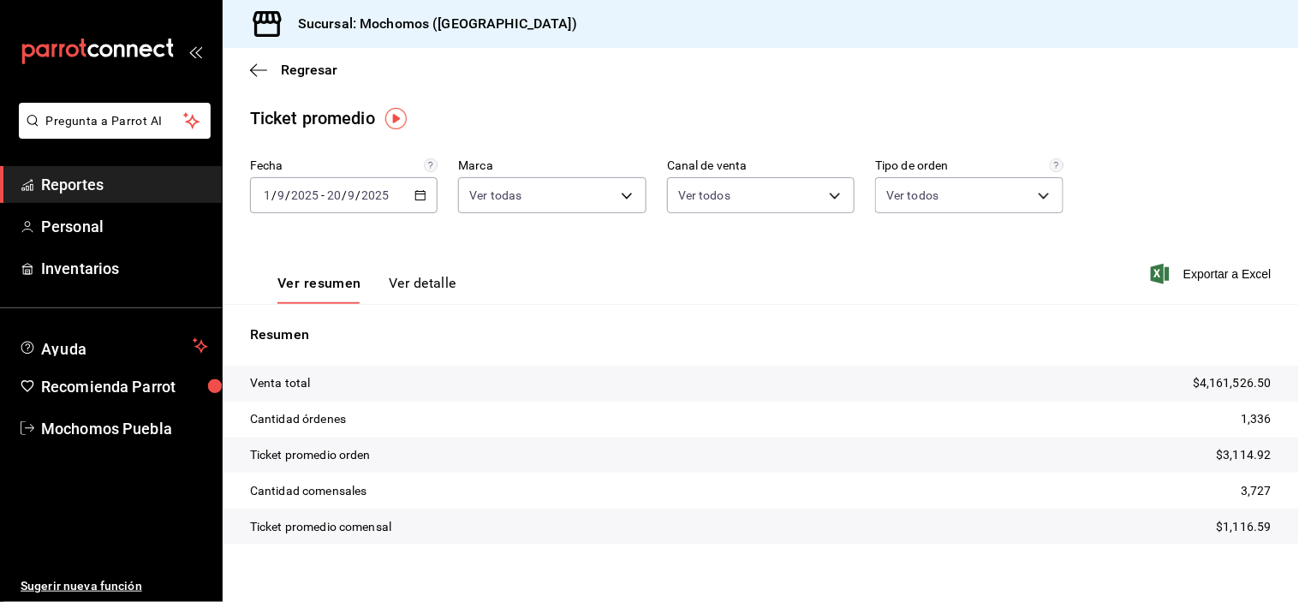
click at [63, 186] on span "Reportes" at bounding box center [124, 184] width 167 height 23
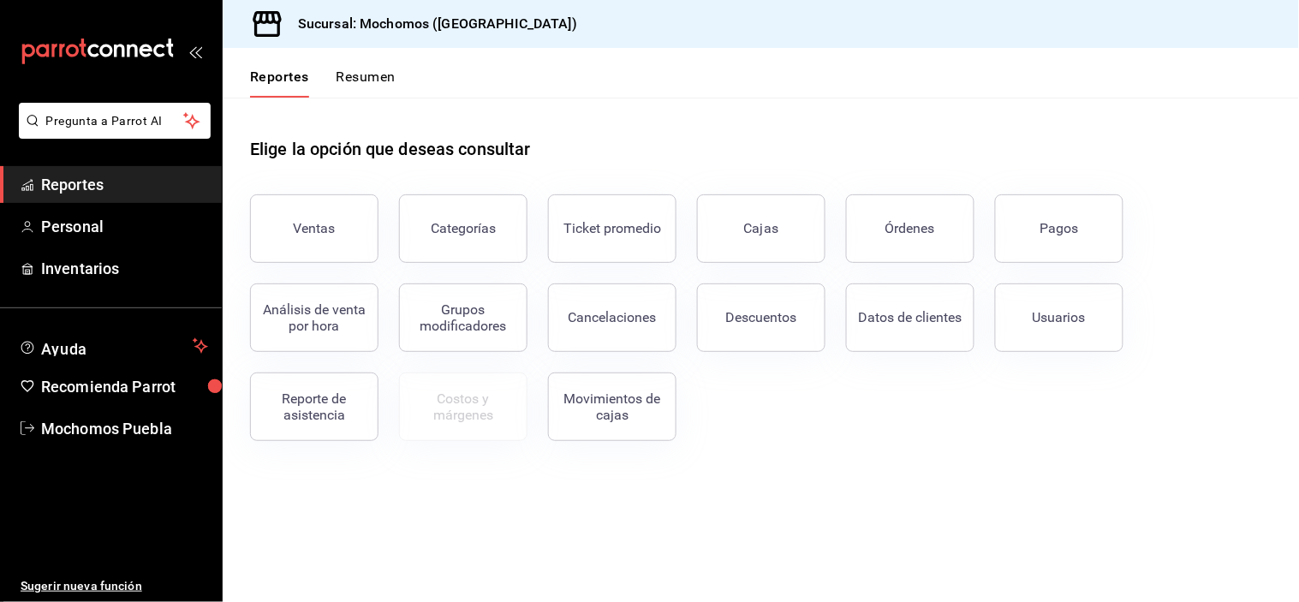
click at [272, 191] on div "Ventas" at bounding box center [304, 218] width 149 height 89
click at [290, 200] on button "Ventas" at bounding box center [314, 228] width 128 height 69
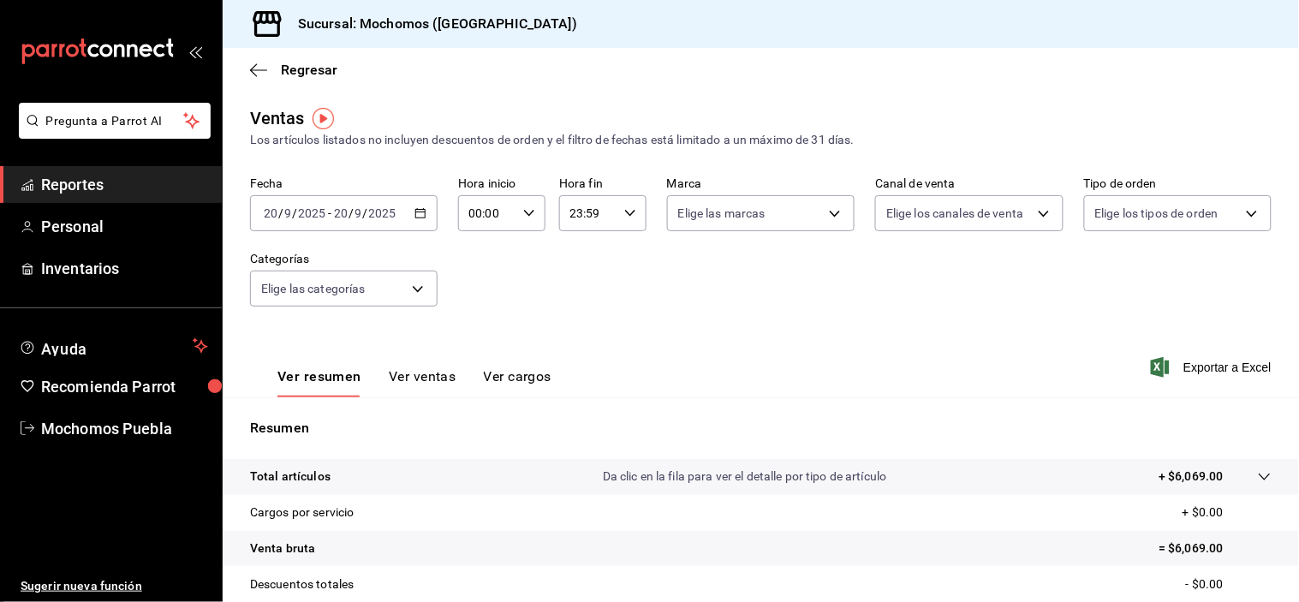
click at [416, 210] on \(Stroke\) "button" at bounding box center [420, 213] width 10 height 9
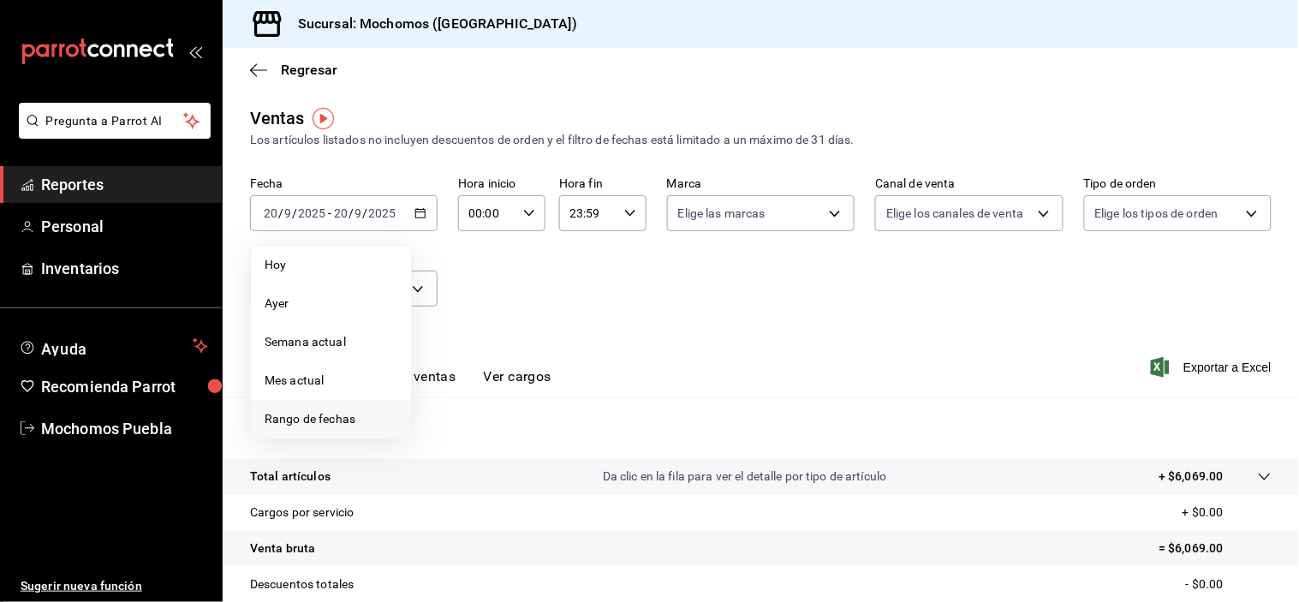
click at [325, 425] on span "Rango de fechas" at bounding box center [331, 419] width 133 height 18
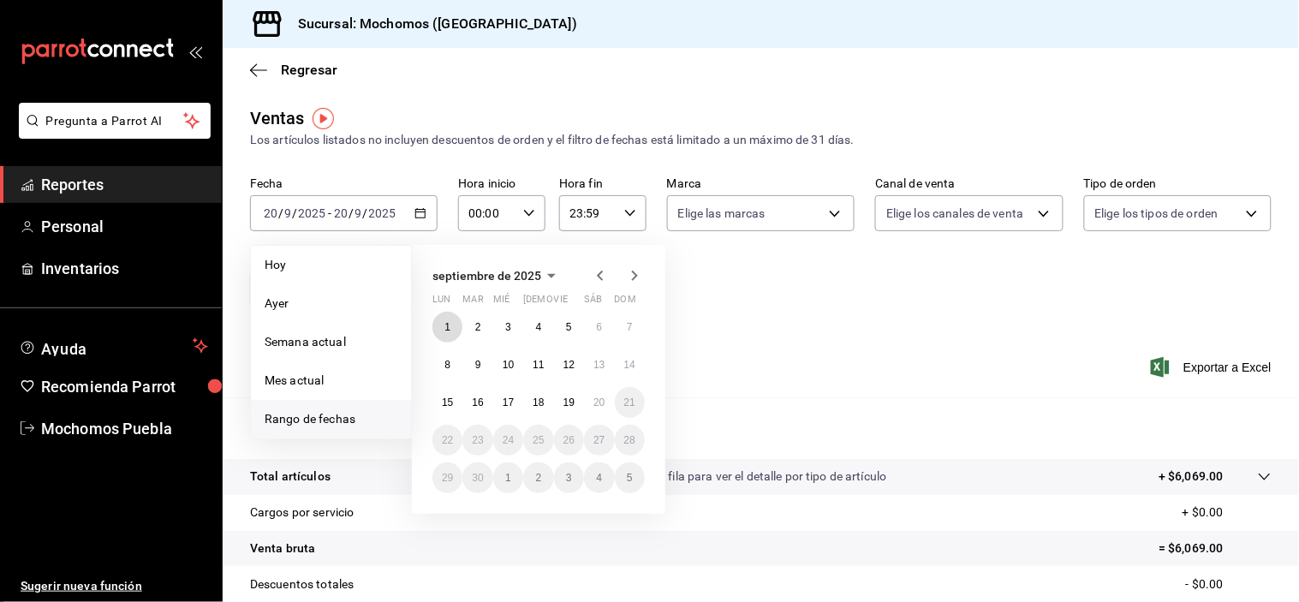
click at [460, 322] on button "1" at bounding box center [448, 327] width 30 height 31
click at [457, 399] on button "15" at bounding box center [448, 402] width 30 height 31
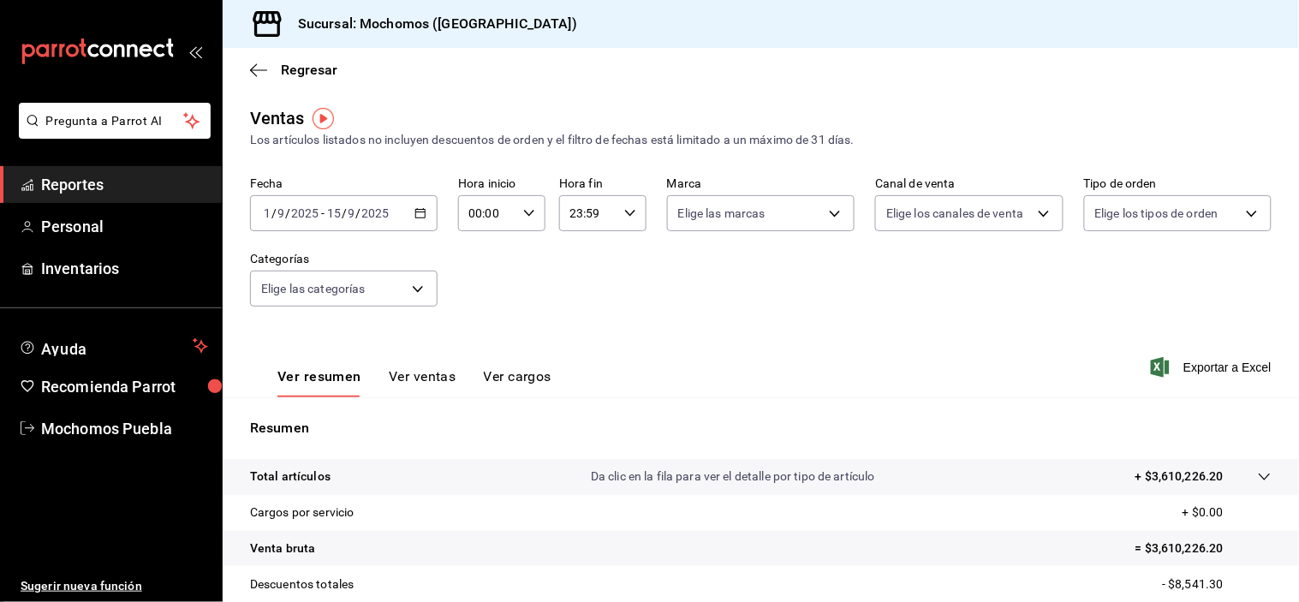
click at [421, 223] on div "[DATE] [DATE] - [DATE] [DATE]" at bounding box center [344, 213] width 188 height 36
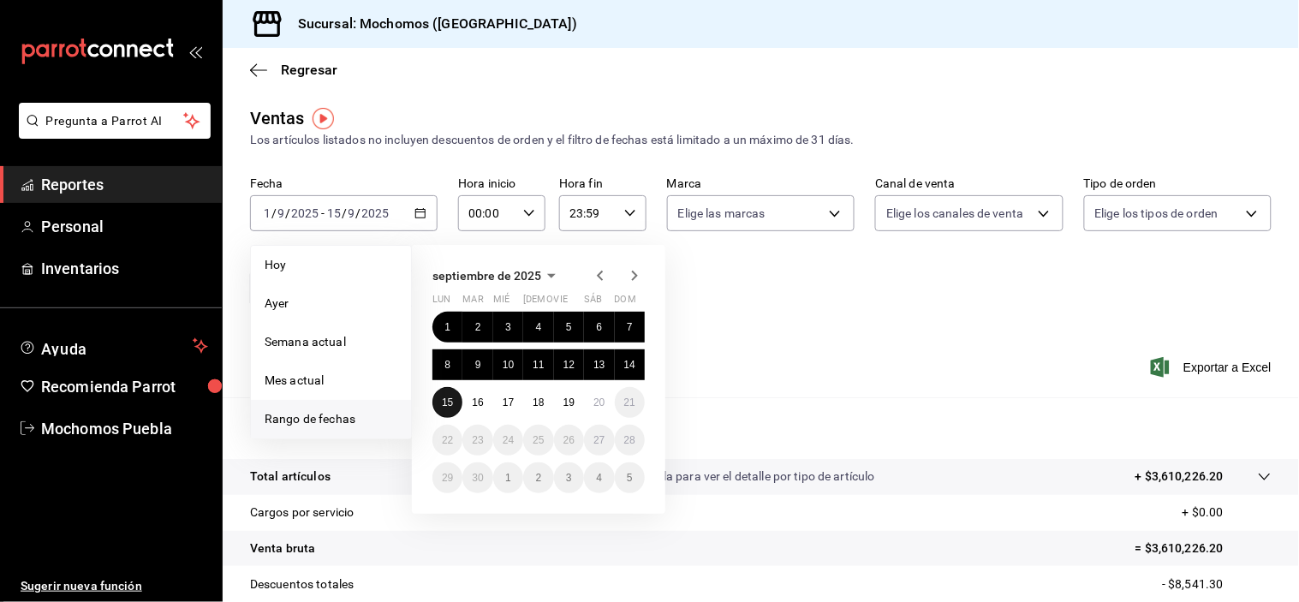
click at [445, 391] on button "15" at bounding box center [448, 402] width 30 height 31
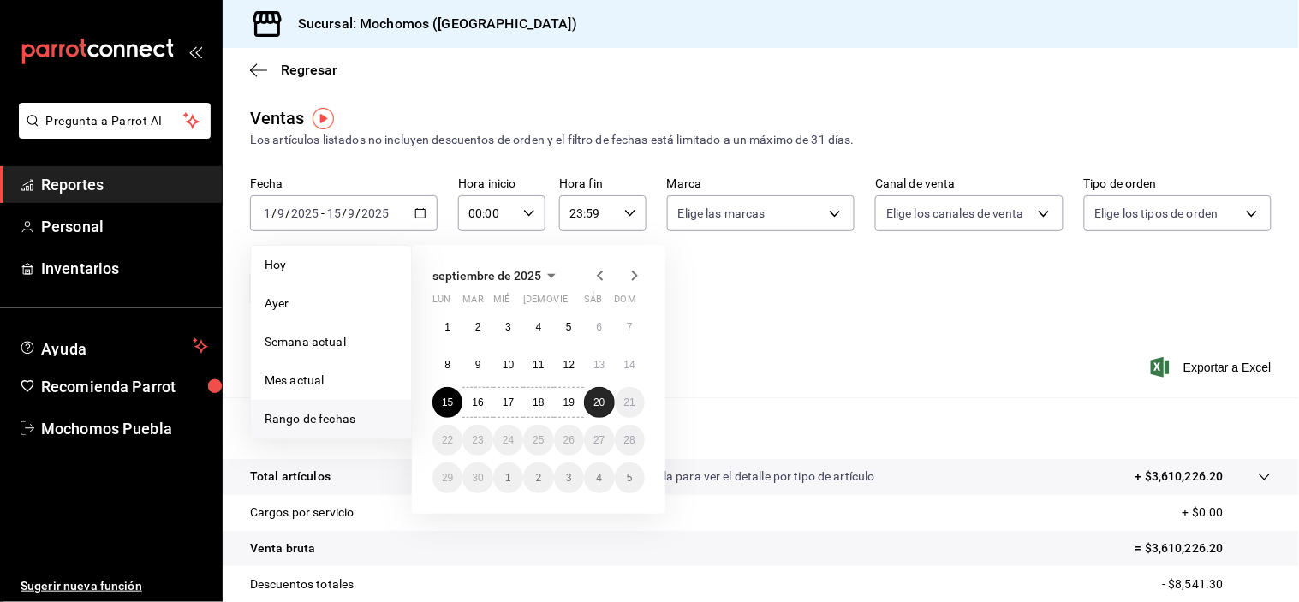
click at [591, 400] on button "20" at bounding box center [599, 402] width 30 height 31
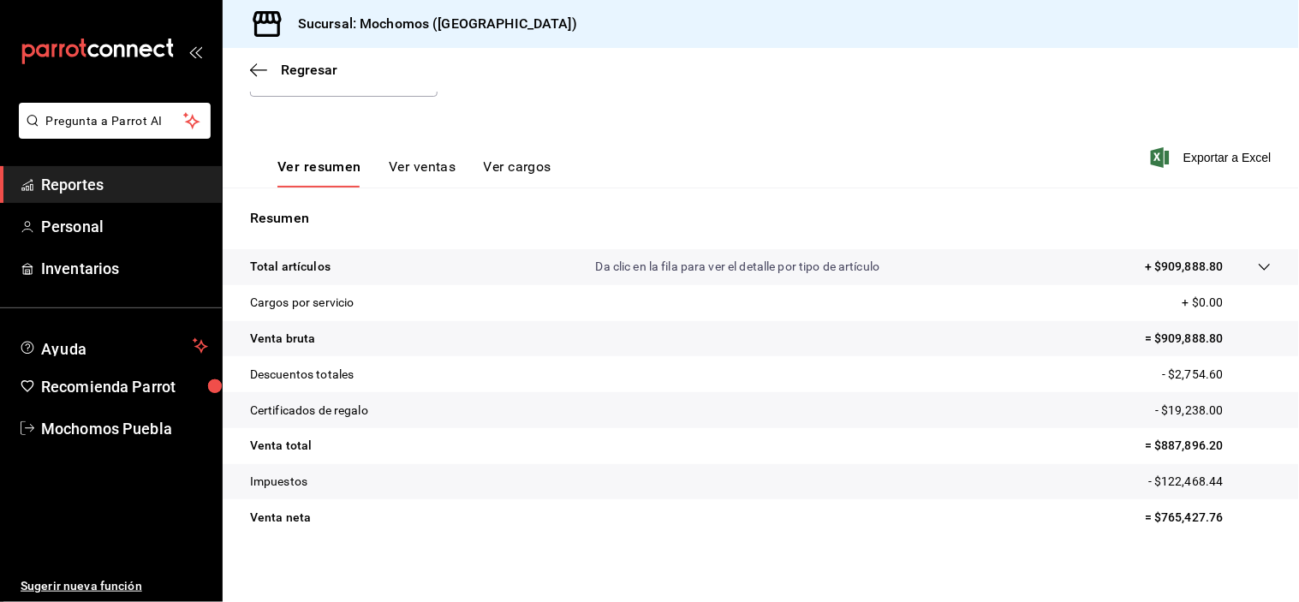
scroll to position [218, 0]
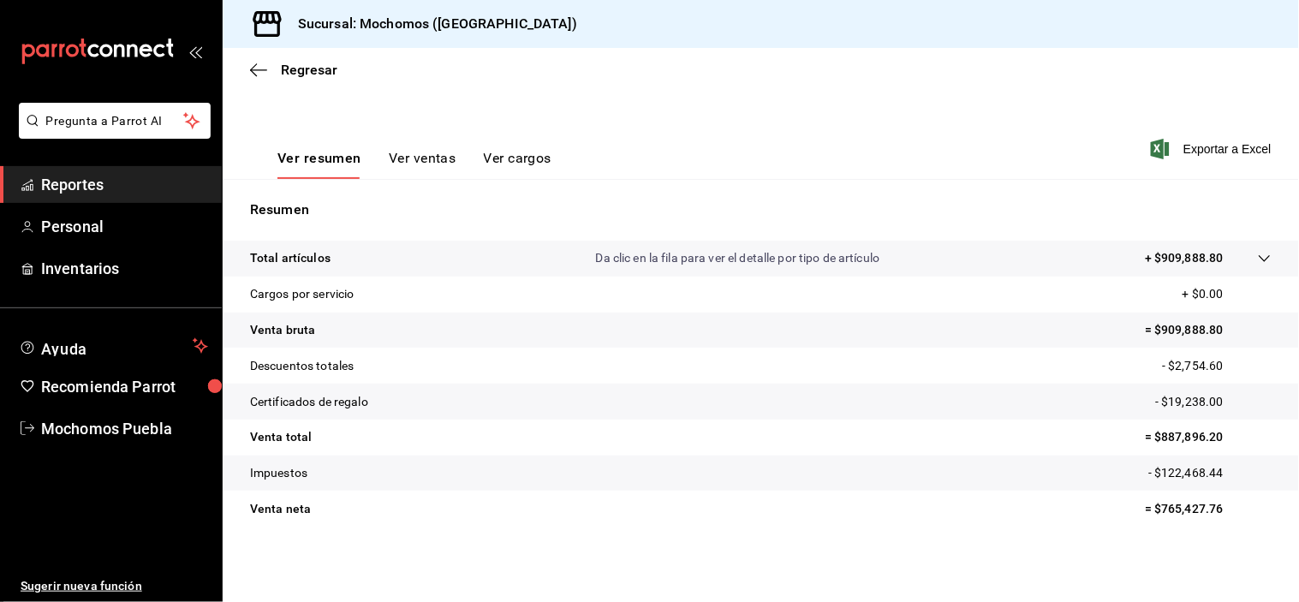
click at [88, 180] on span "Reportes" at bounding box center [124, 184] width 167 height 23
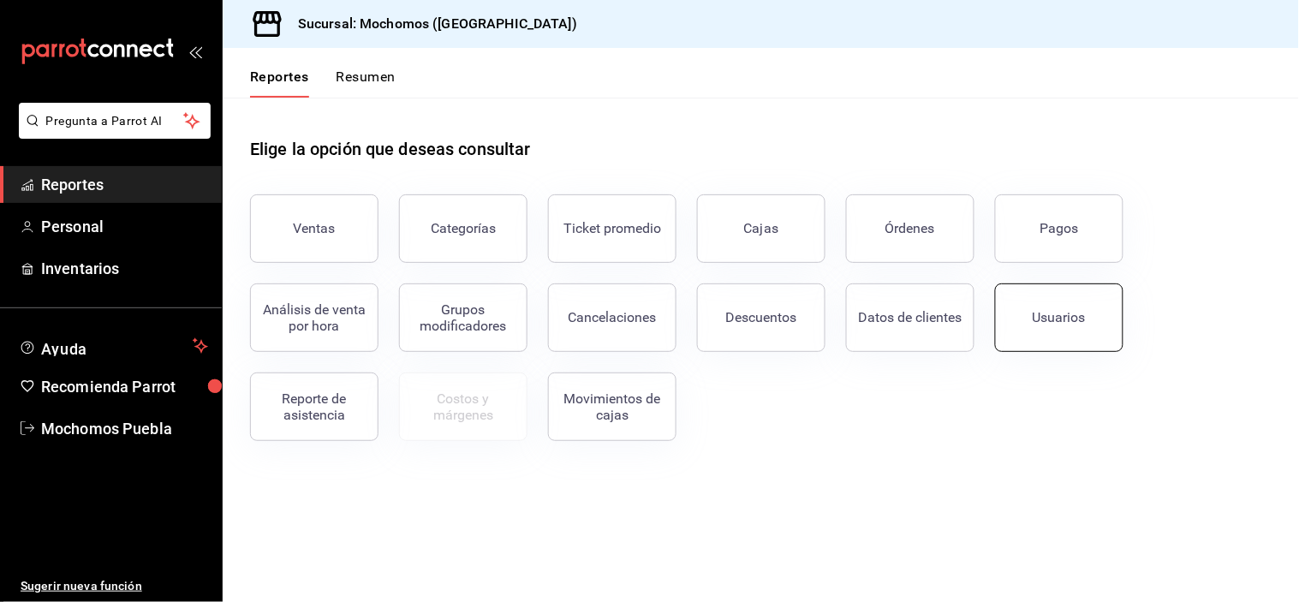
click at [1065, 310] on div "Usuarios" at bounding box center [1059, 317] width 53 height 16
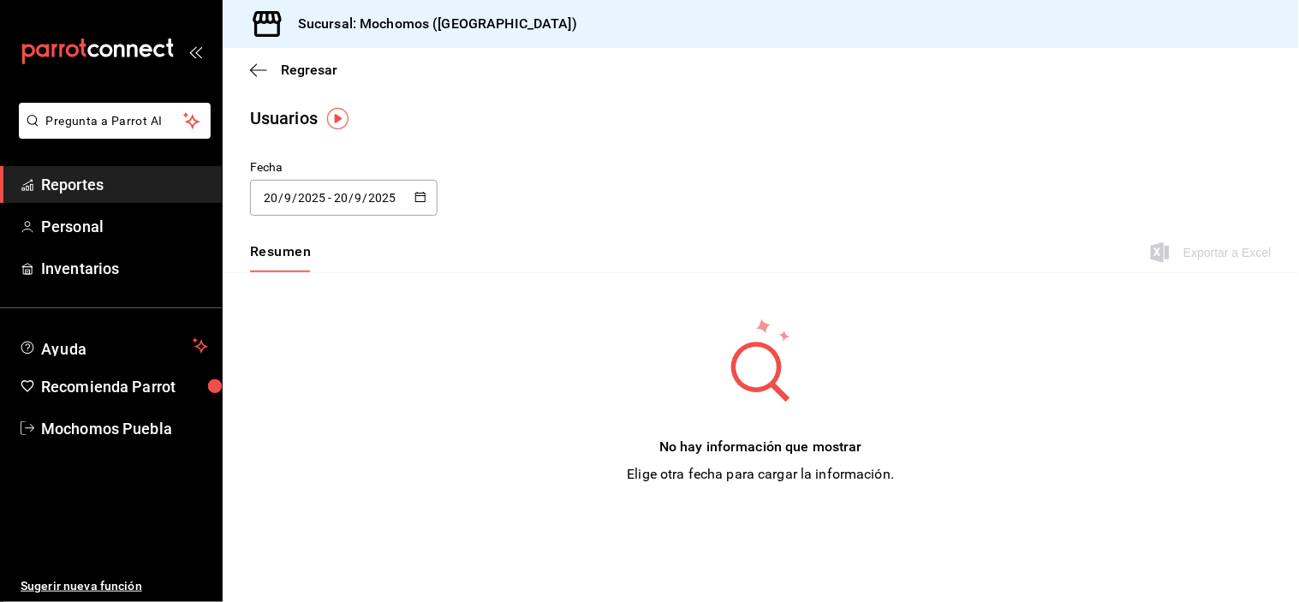
click at [429, 194] on div "[DATE] [DATE] - [DATE] [DATE]" at bounding box center [344, 198] width 188 height 36
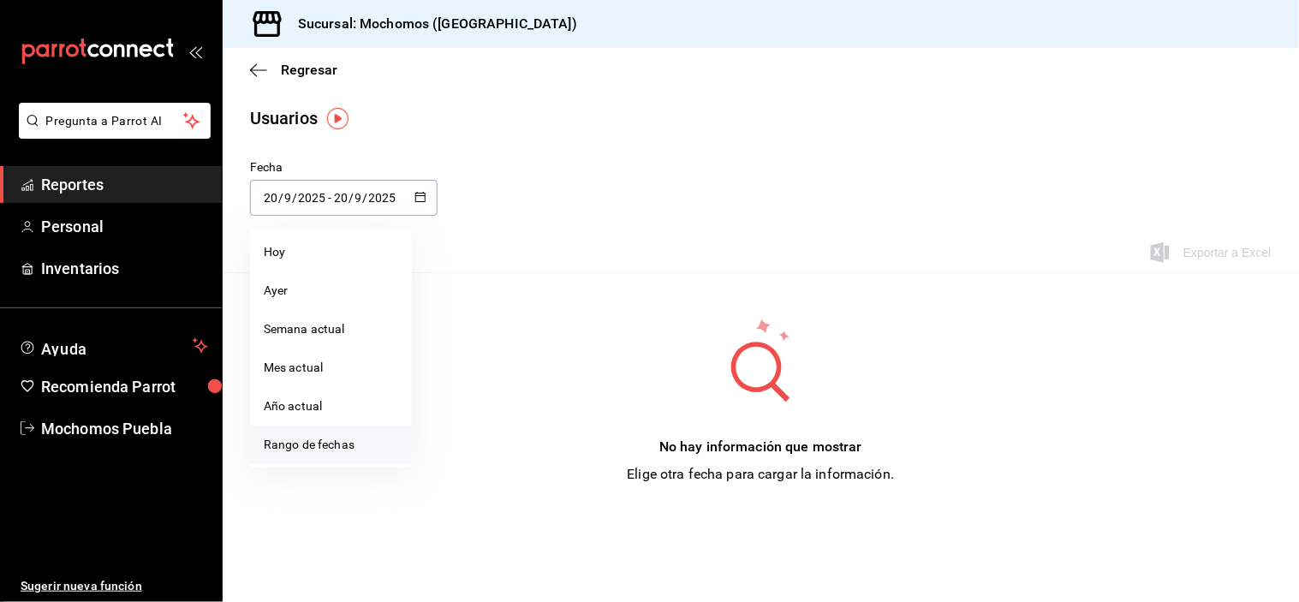
click at [367, 439] on li "Rango de fechas" at bounding box center [331, 445] width 162 height 39
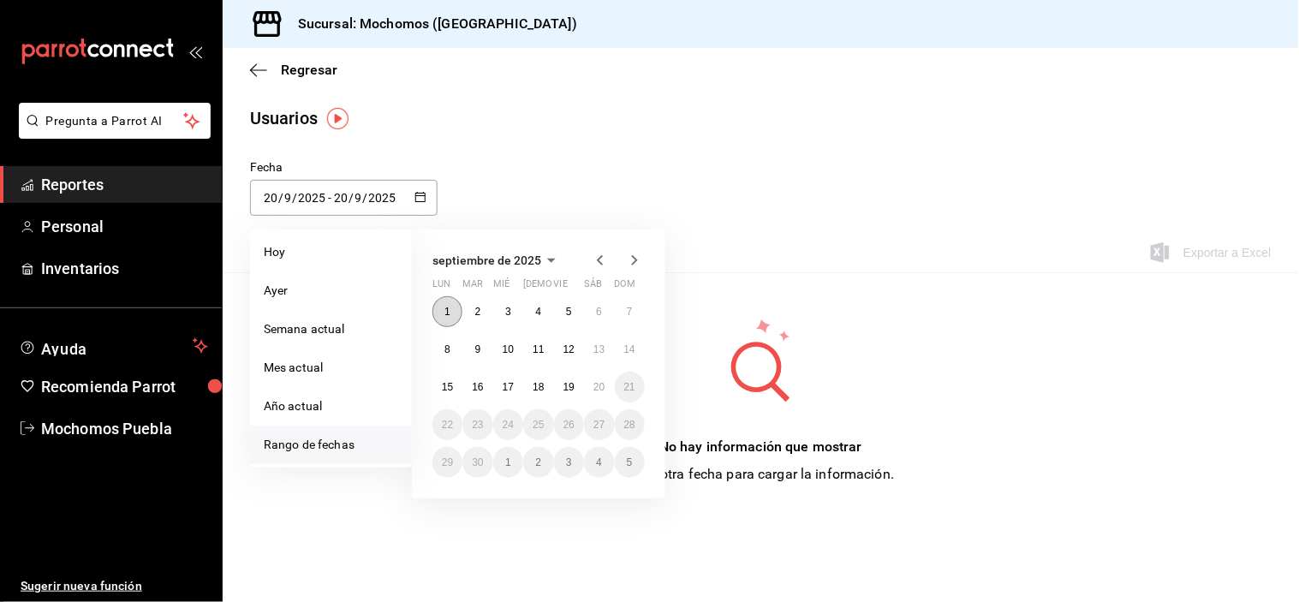
click at [457, 312] on button "1" at bounding box center [448, 311] width 30 height 31
click at [589, 381] on button "20" at bounding box center [599, 387] width 30 height 31
type input "[DATE]"
type input "1"
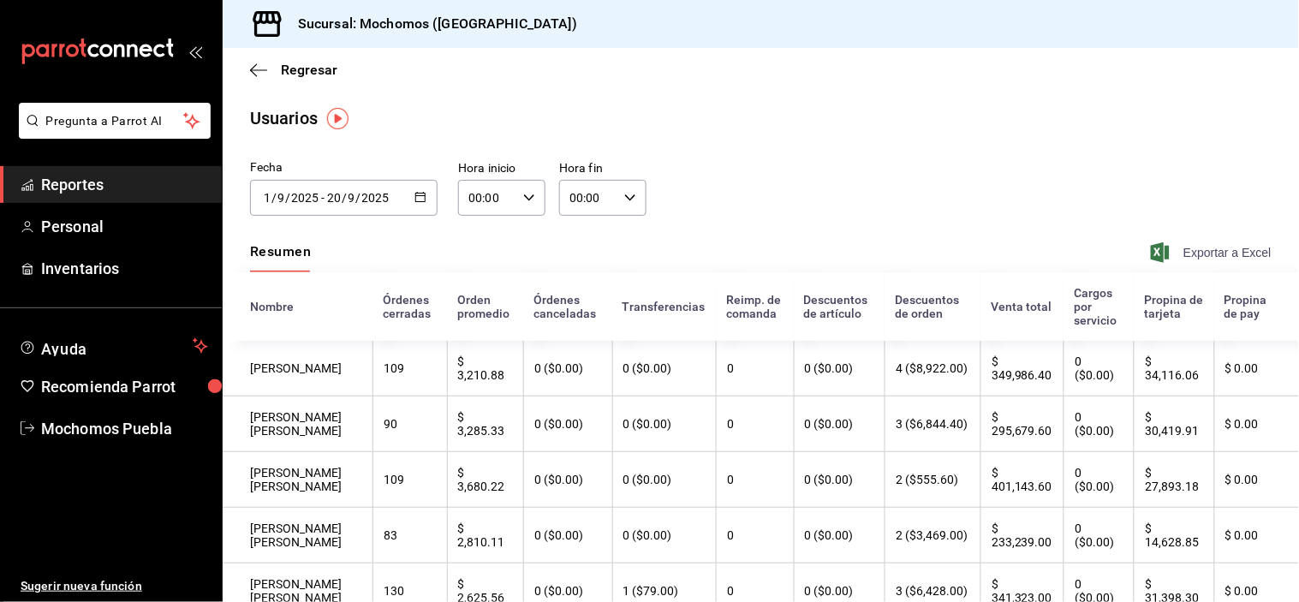
click at [1200, 260] on span "Exportar a Excel" at bounding box center [1213, 252] width 117 height 21
click at [415, 197] on icon "button" at bounding box center [421, 197] width 12 height 12
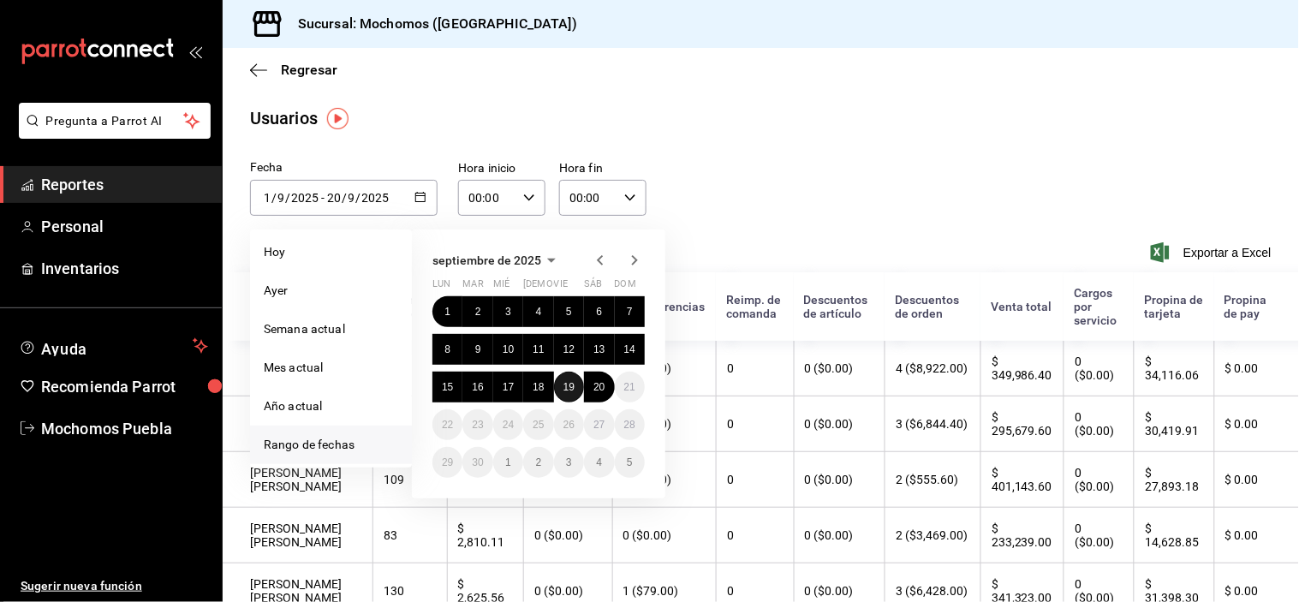
click at [574, 387] on abbr "19" at bounding box center [569, 387] width 11 height 12
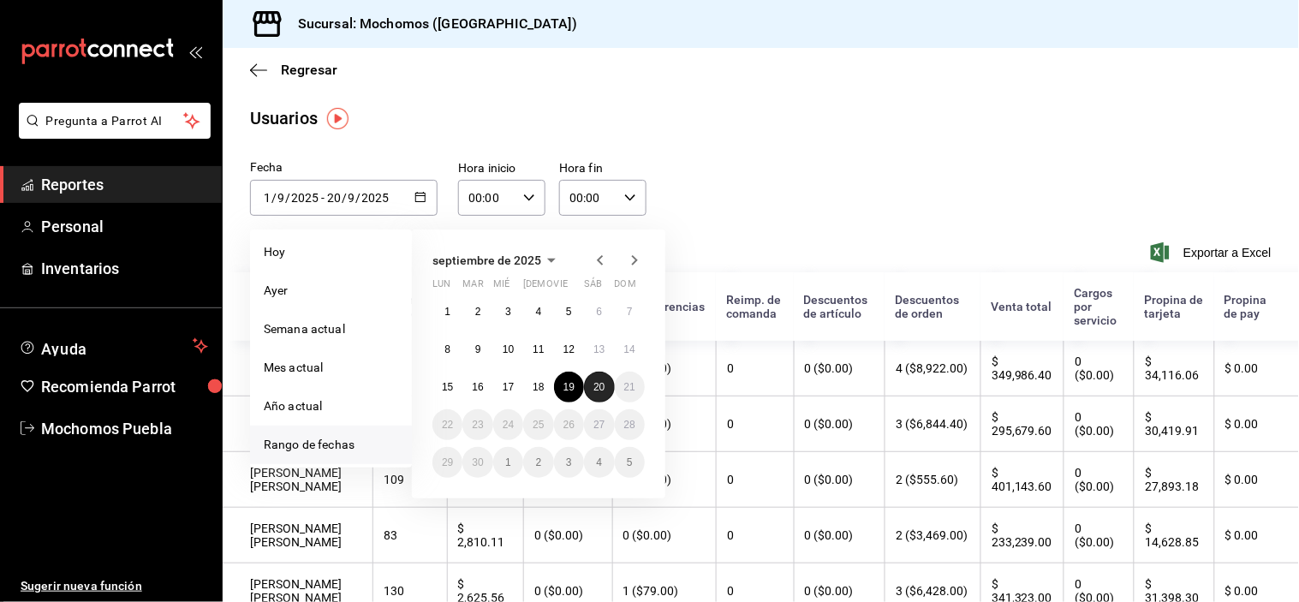
click at [595, 387] on abbr "20" at bounding box center [599, 387] width 11 height 12
type input "[DATE]"
type input "19"
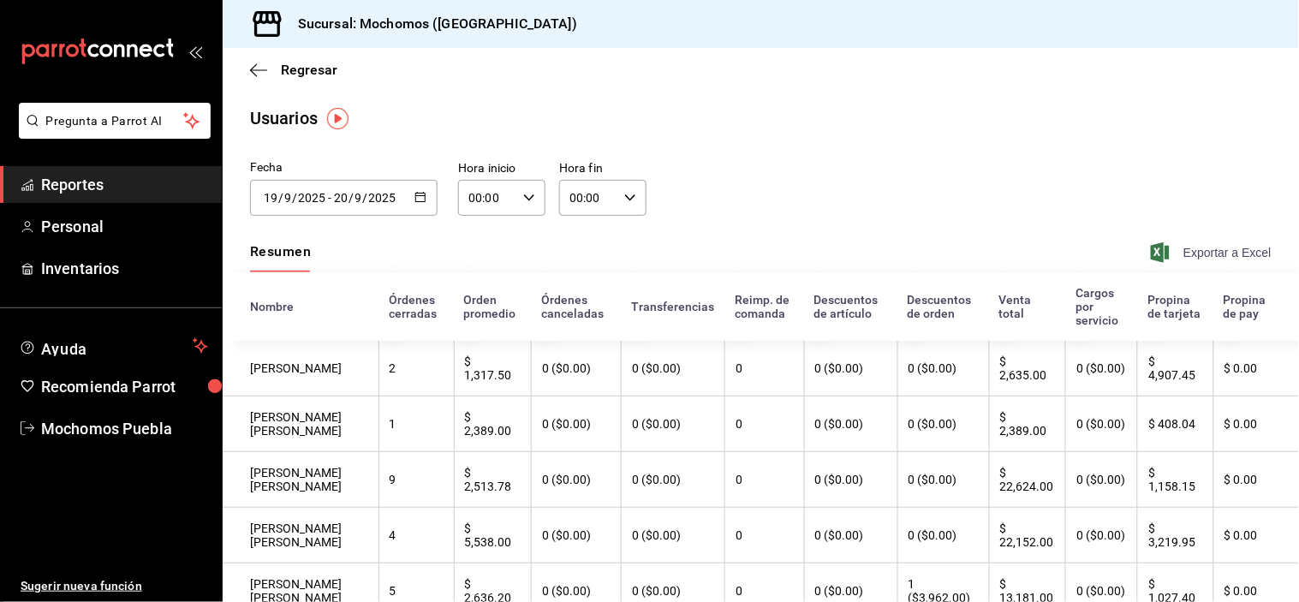
click at [1151, 254] on icon "button" at bounding box center [1160, 252] width 19 height 21
